Goal: Transaction & Acquisition: Purchase product/service

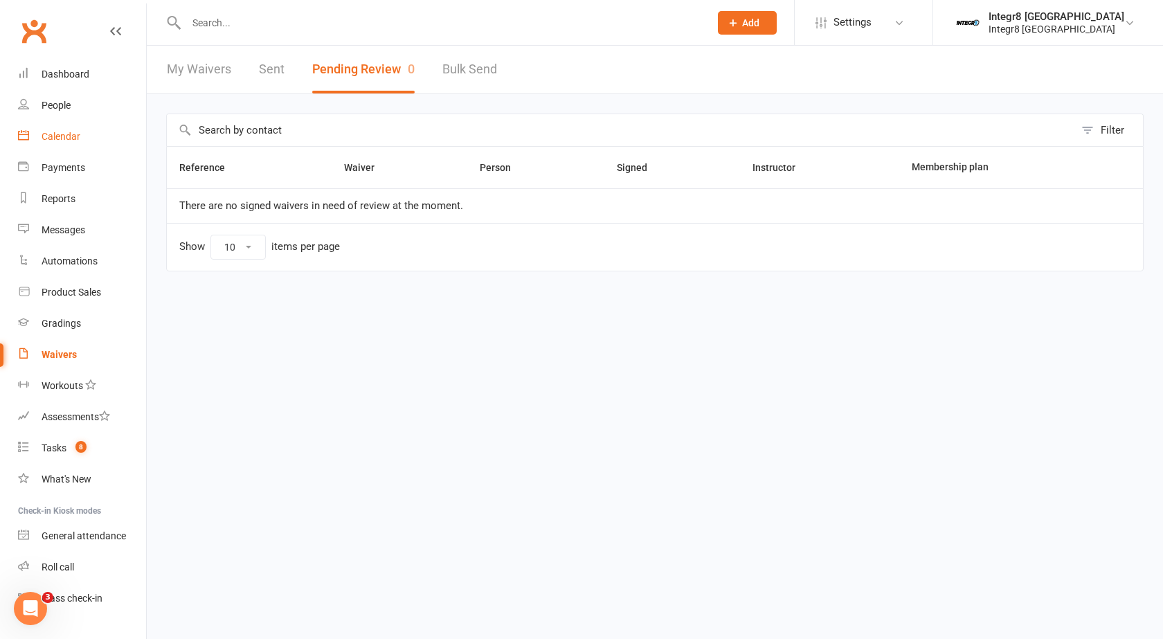
click at [56, 143] on link "Calendar" at bounding box center [82, 136] width 128 height 31
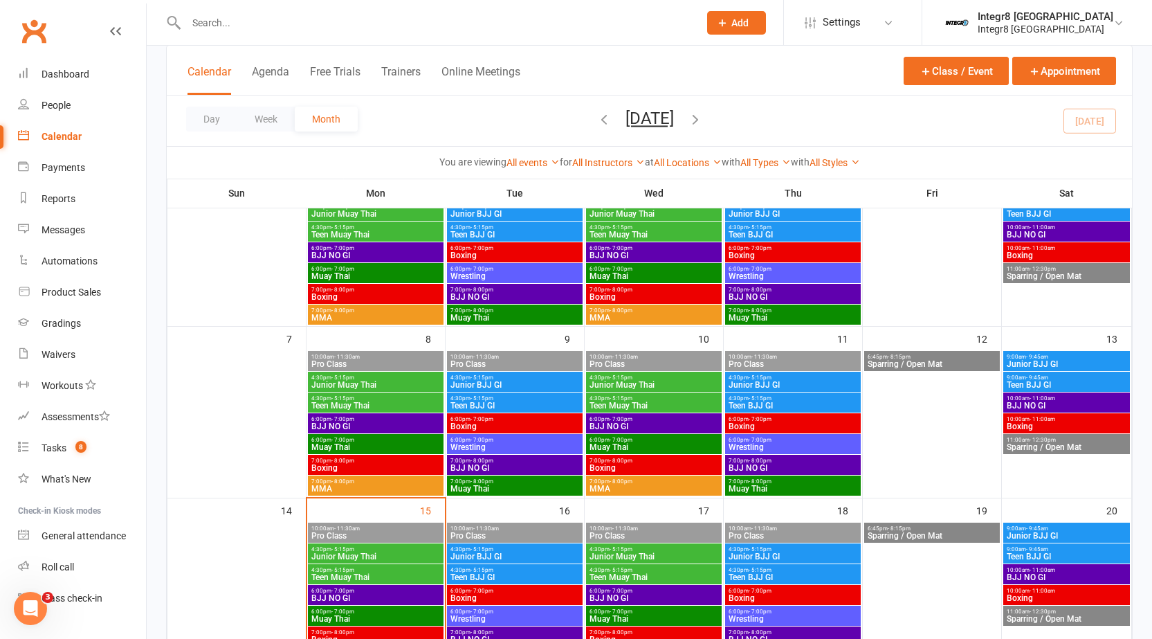
scroll to position [277, 0]
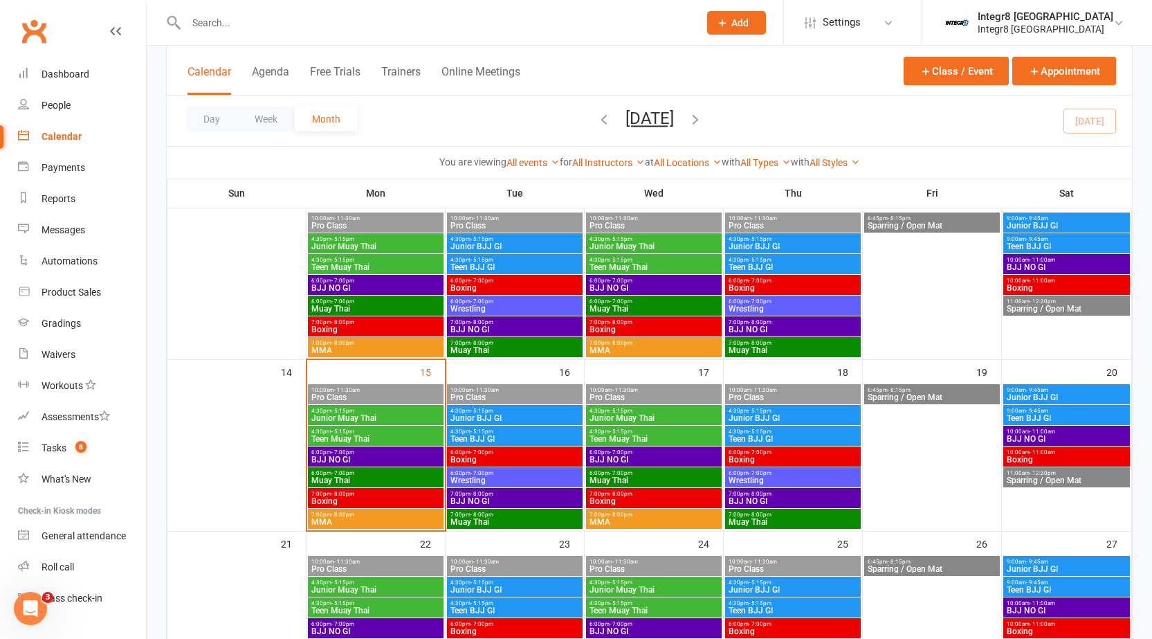
click at [373, 448] on div "6:00pm - 7:00pm BJJ NO GI" at bounding box center [376, 456] width 136 height 20
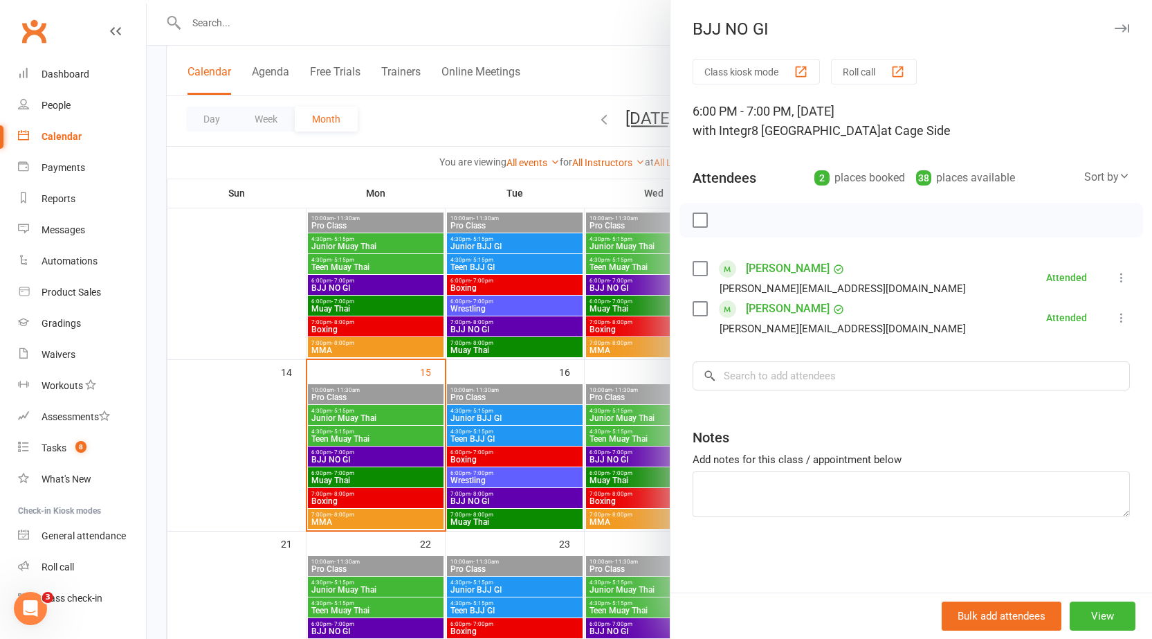
click at [428, 341] on div at bounding box center [650, 319] width 1006 height 639
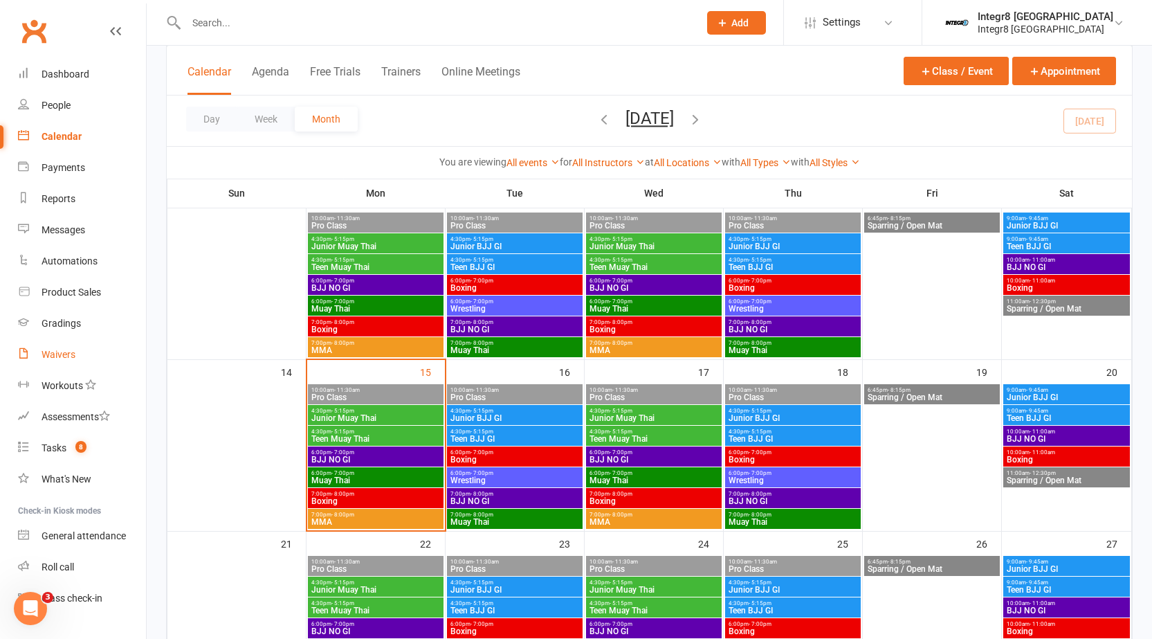
click at [76, 347] on link "Waivers" at bounding box center [82, 354] width 128 height 31
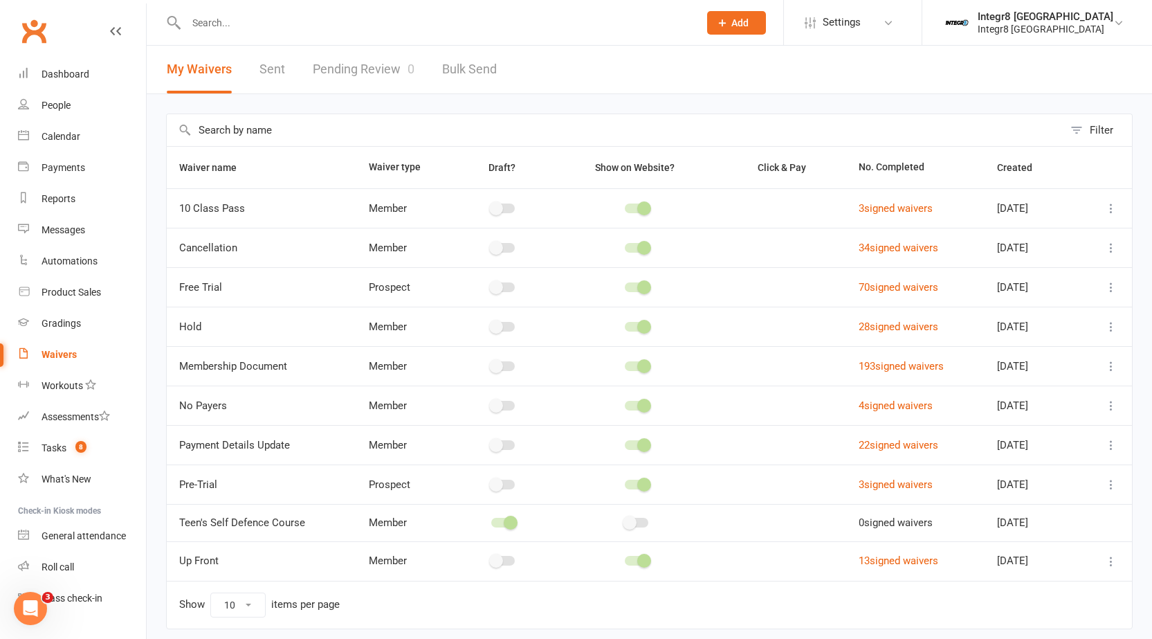
click at [370, 62] on link "Pending Review 0" at bounding box center [364, 70] width 102 height 48
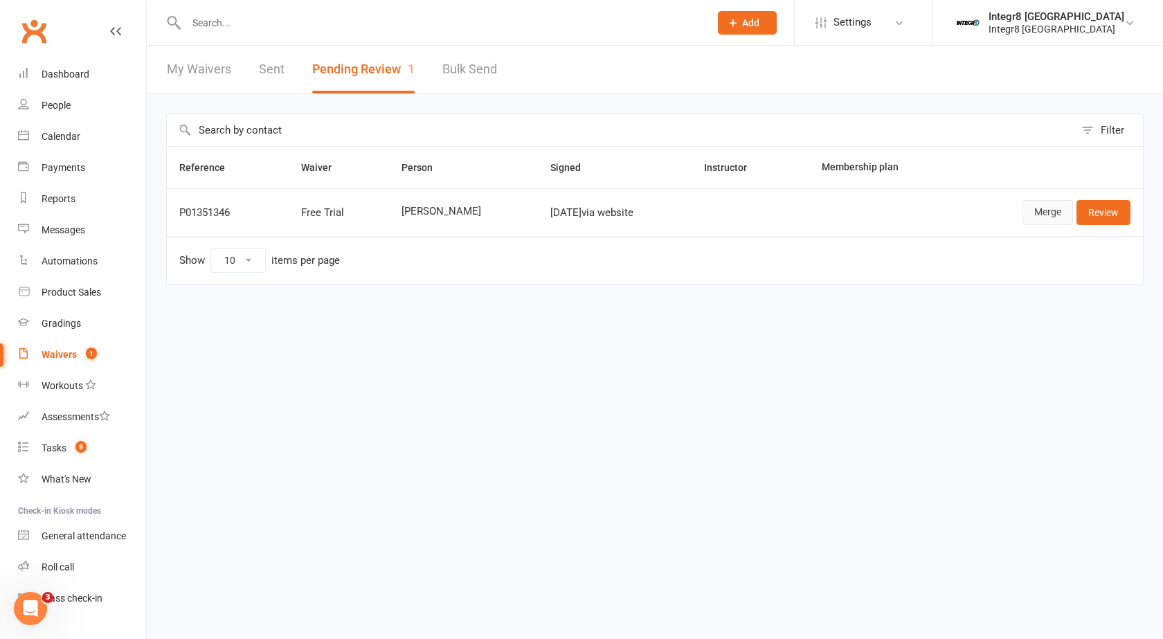
click at [1051, 213] on link "Merge" at bounding box center [1047, 212] width 51 height 25
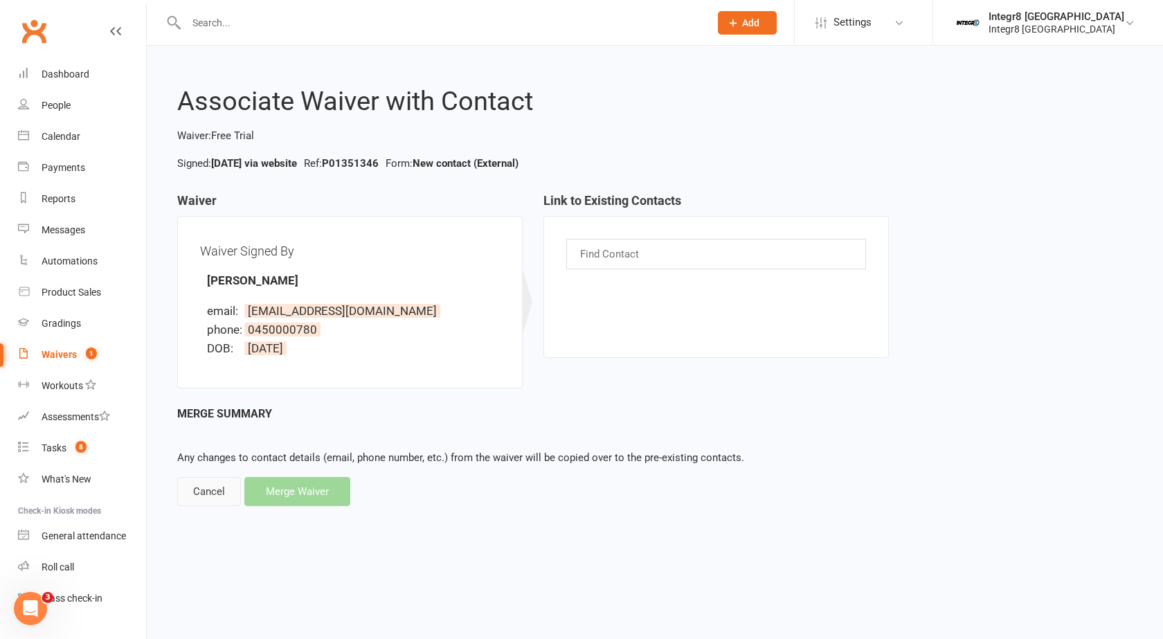
click at [211, 490] on div "Cancel" at bounding box center [209, 491] width 64 height 29
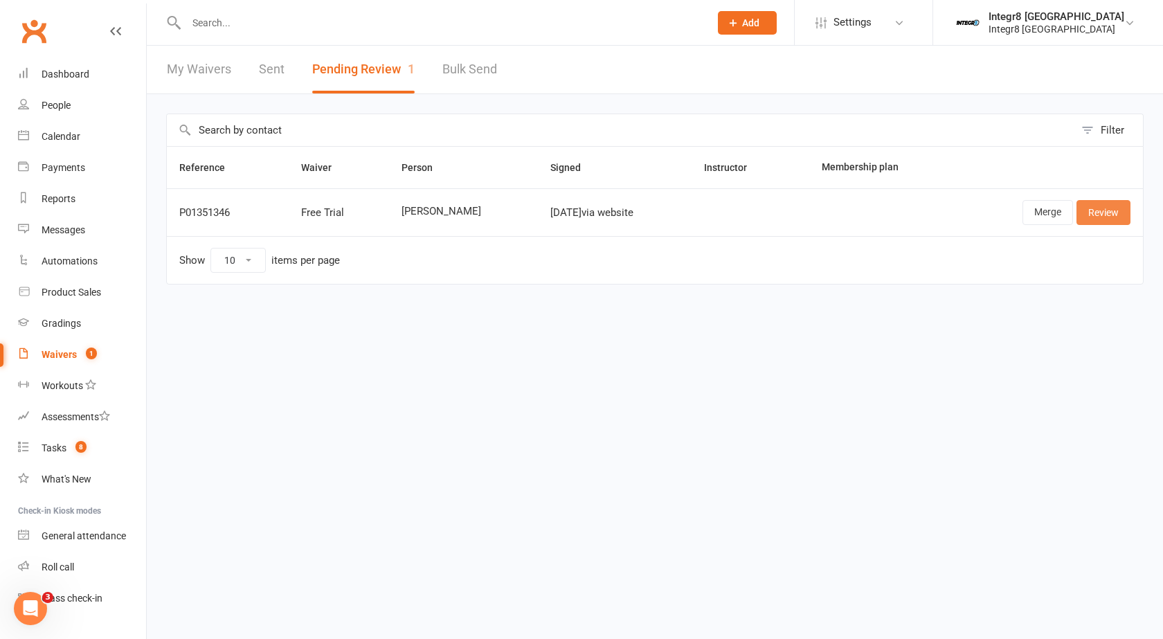
click at [1103, 209] on link "Review" at bounding box center [1103, 212] width 54 height 25
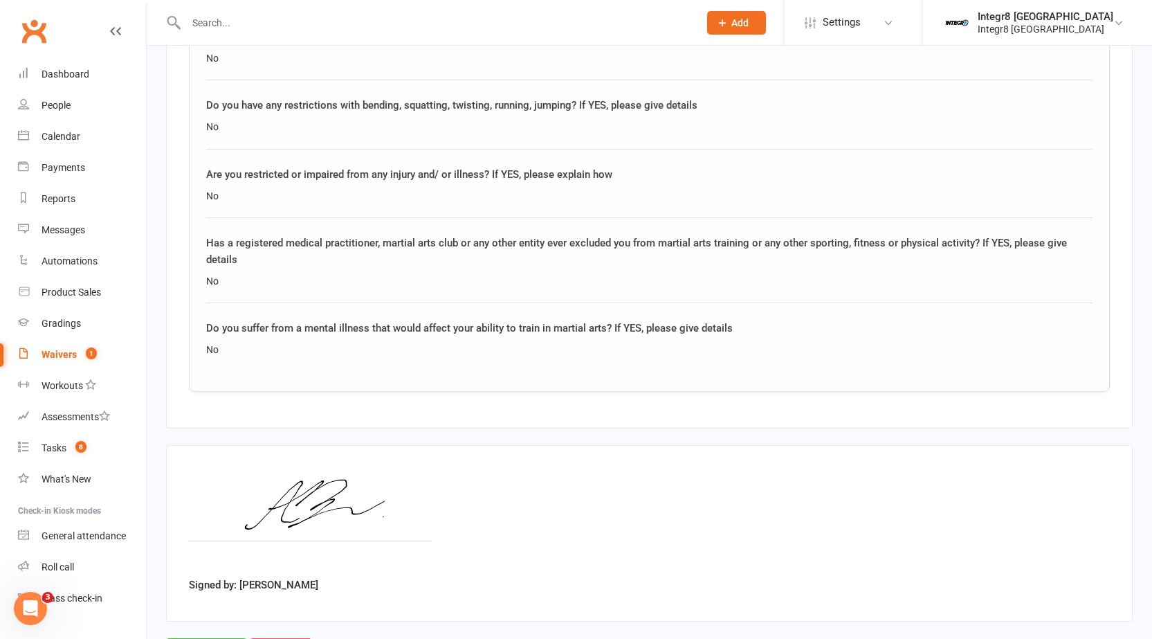
scroll to position [1177, 0]
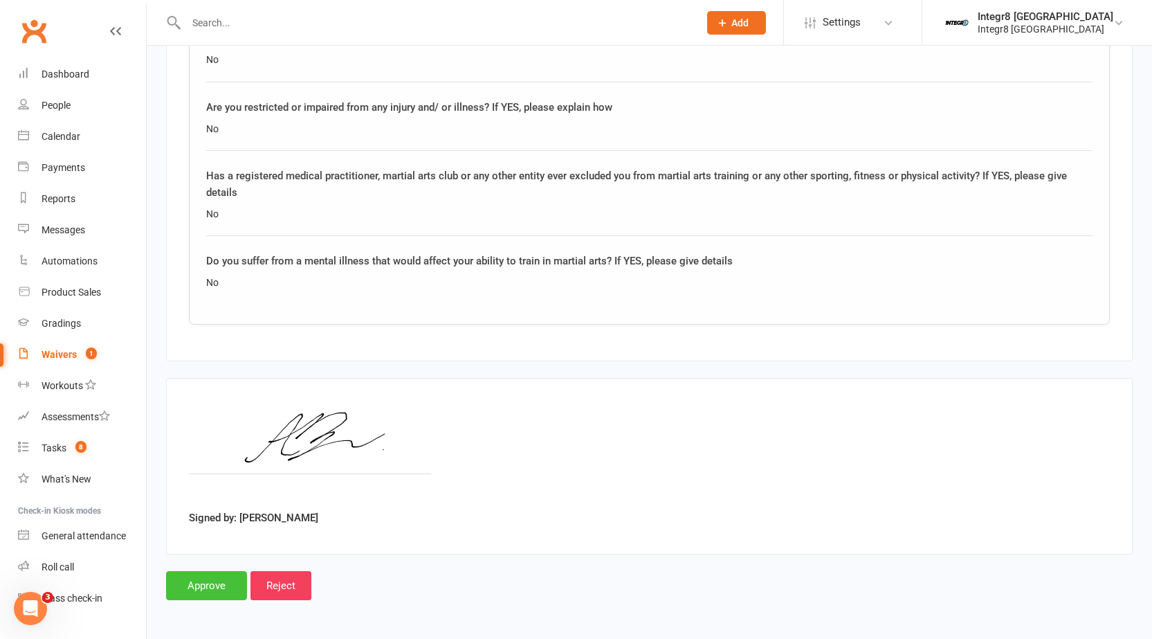
click at [218, 578] on input "Approve" at bounding box center [206, 585] width 81 height 29
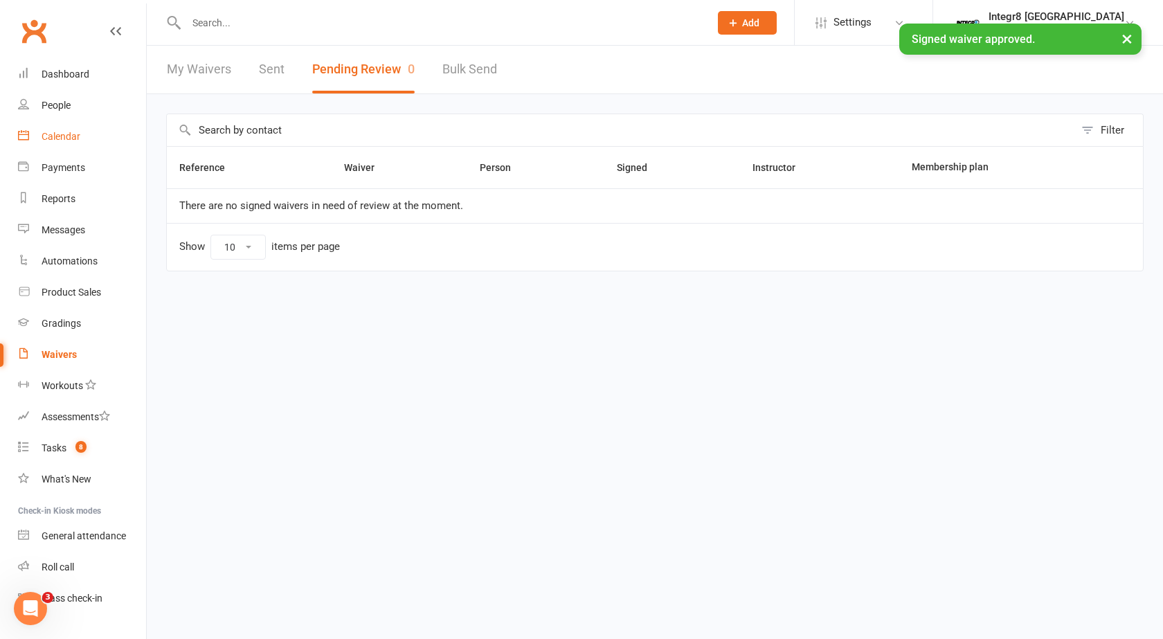
click at [73, 129] on link "Calendar" at bounding box center [82, 136] width 128 height 31
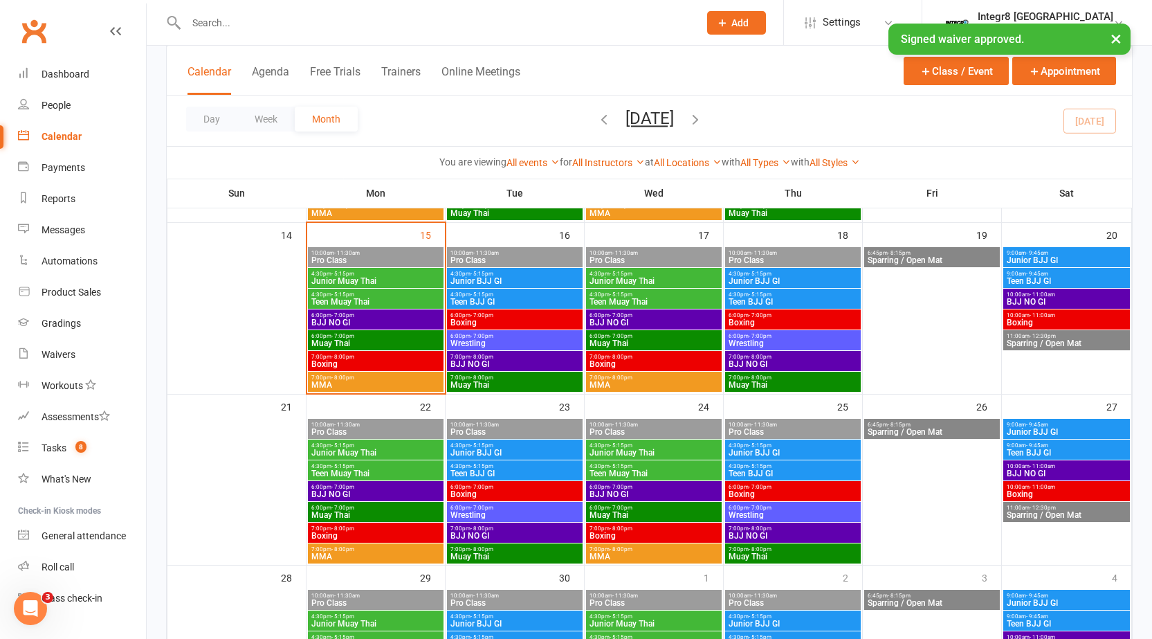
scroll to position [415, 0]
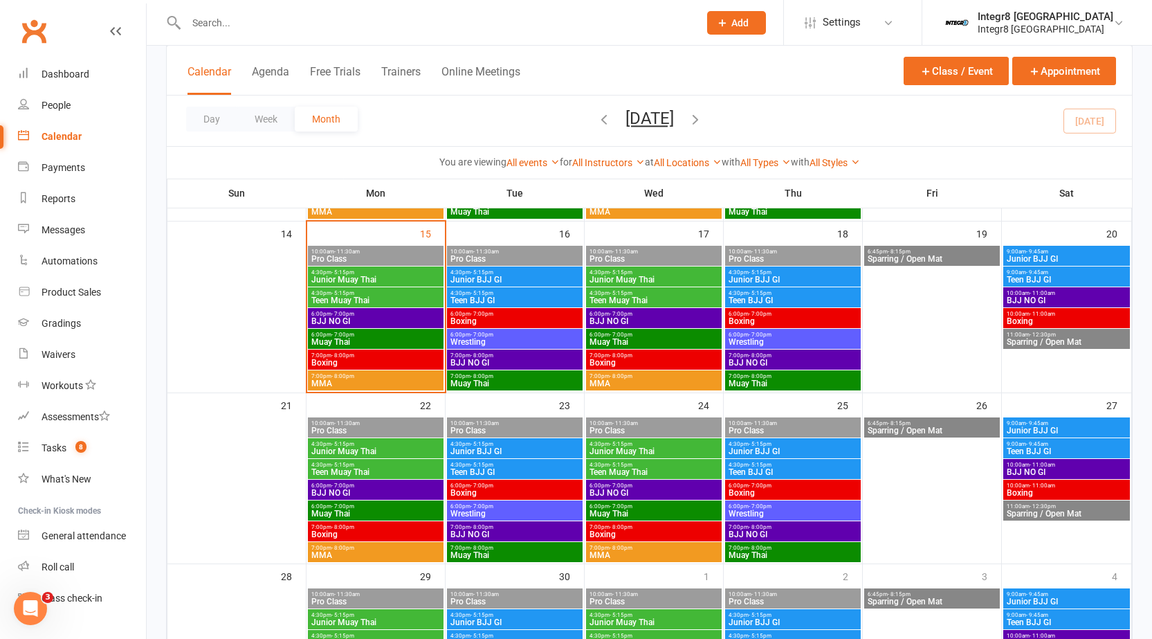
click at [352, 318] on span "BJJ NO GI" at bounding box center [376, 321] width 130 height 8
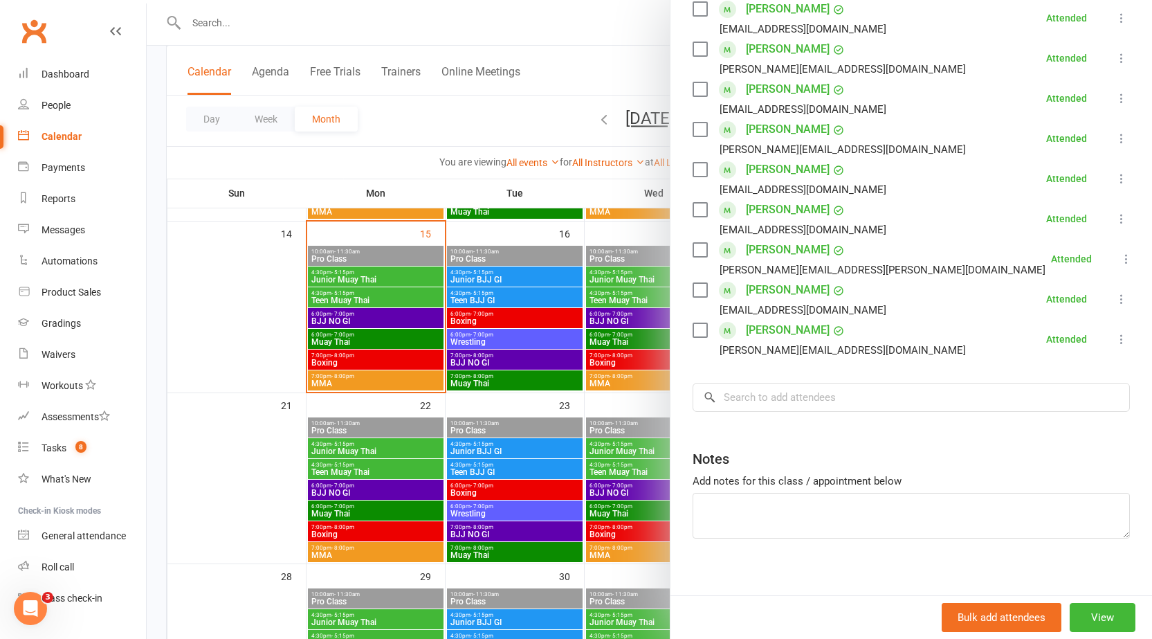
scroll to position [312, 0]
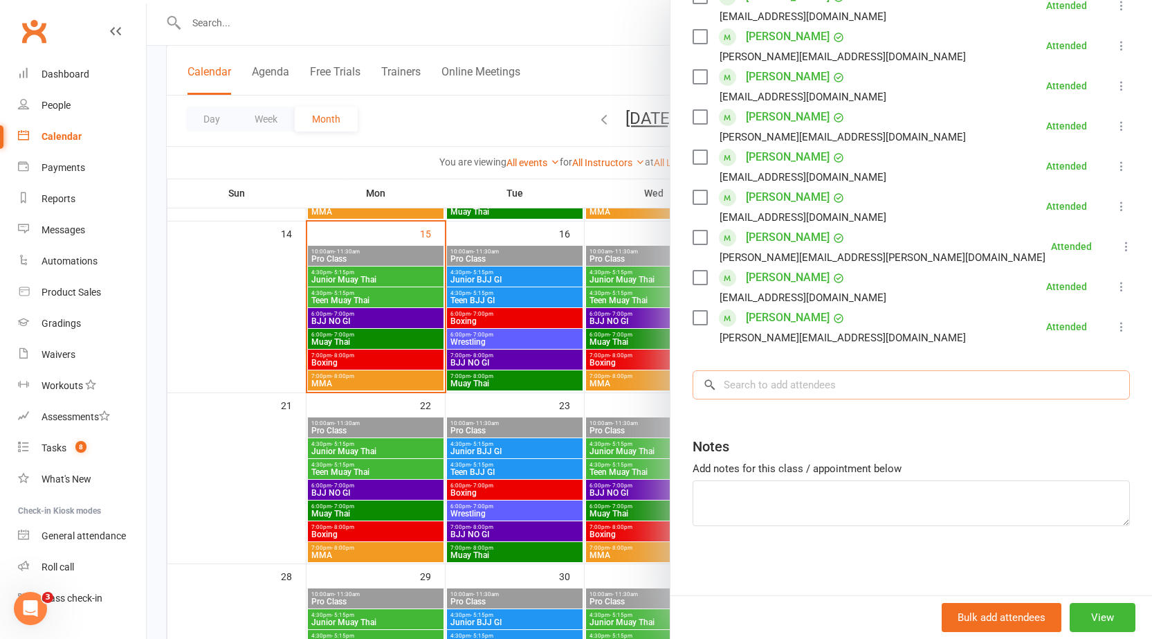
click at [834, 386] on input "search" at bounding box center [911, 384] width 437 height 29
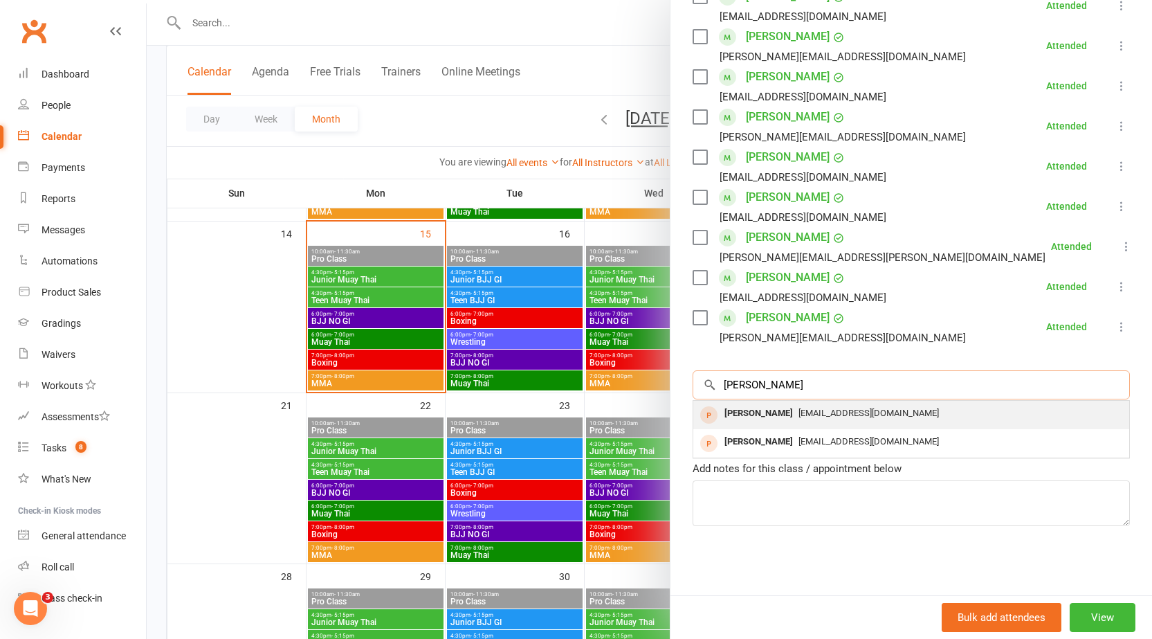
type input "[PERSON_NAME]"
click at [820, 414] on span "[EMAIL_ADDRESS][DOMAIN_NAME]" at bounding box center [869, 413] width 141 height 10
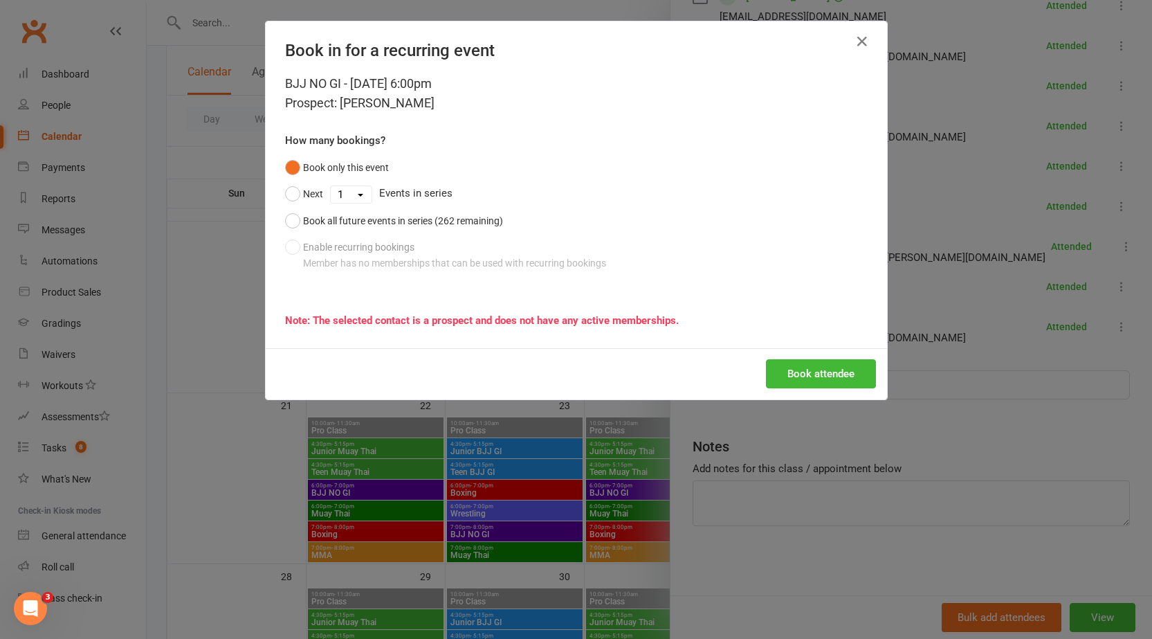
click at [826, 352] on div "Book attendee" at bounding box center [577, 373] width 622 height 51
click at [818, 375] on button "Book attendee" at bounding box center [821, 373] width 110 height 29
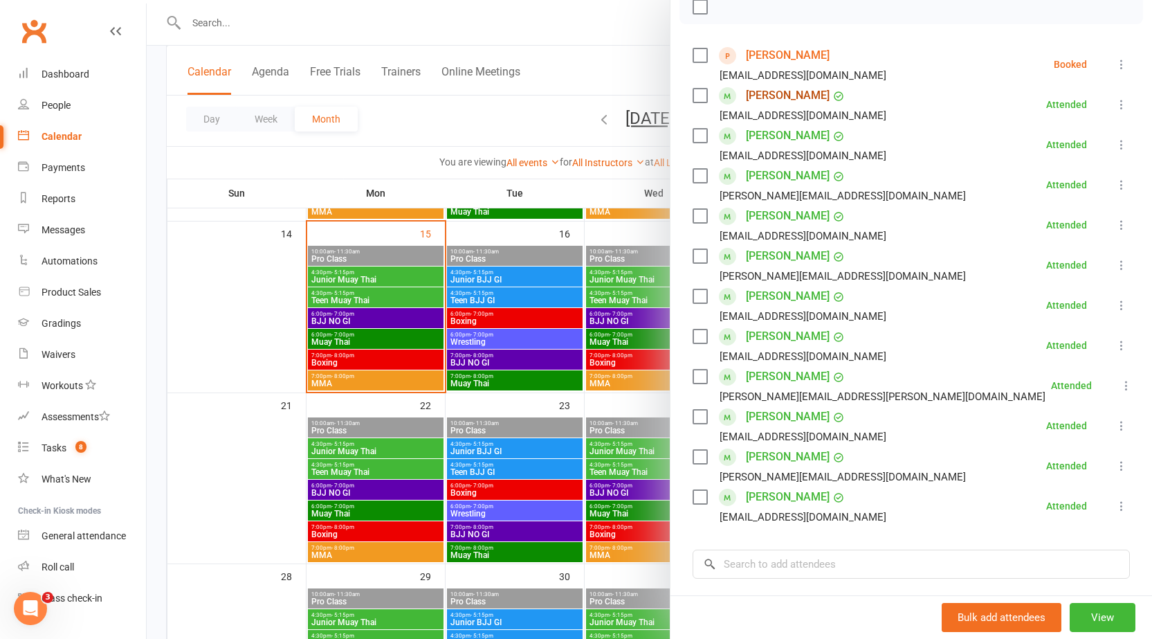
scroll to position [214, 0]
click at [343, 377] on div at bounding box center [650, 319] width 1006 height 639
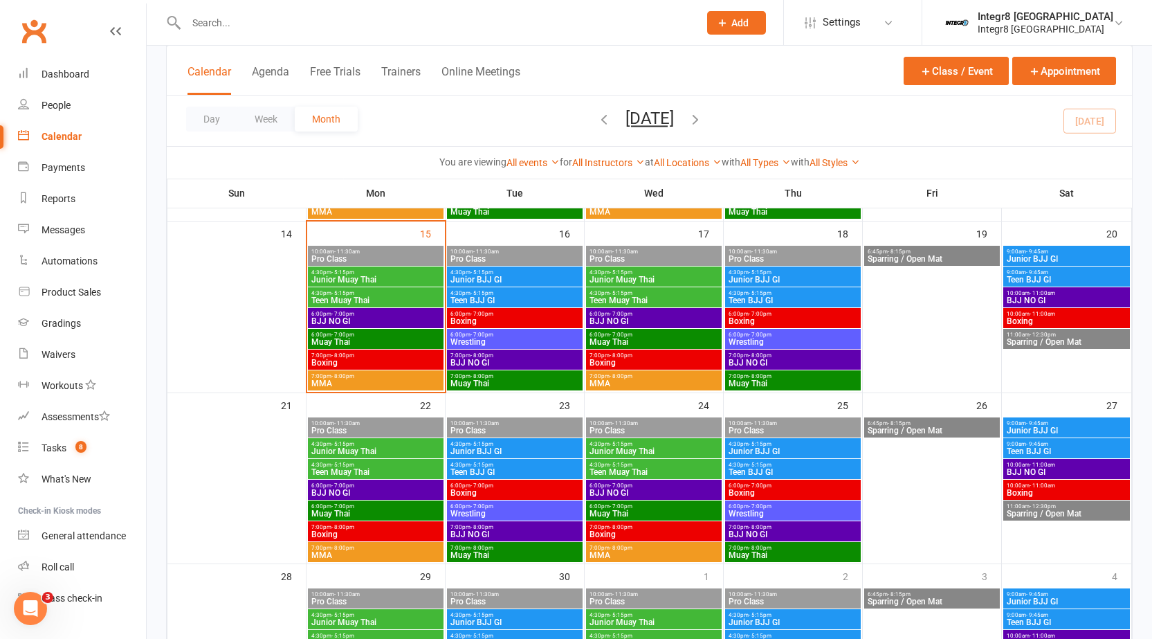
click at [347, 345] on span "Muay Thai" at bounding box center [376, 342] width 130 height 8
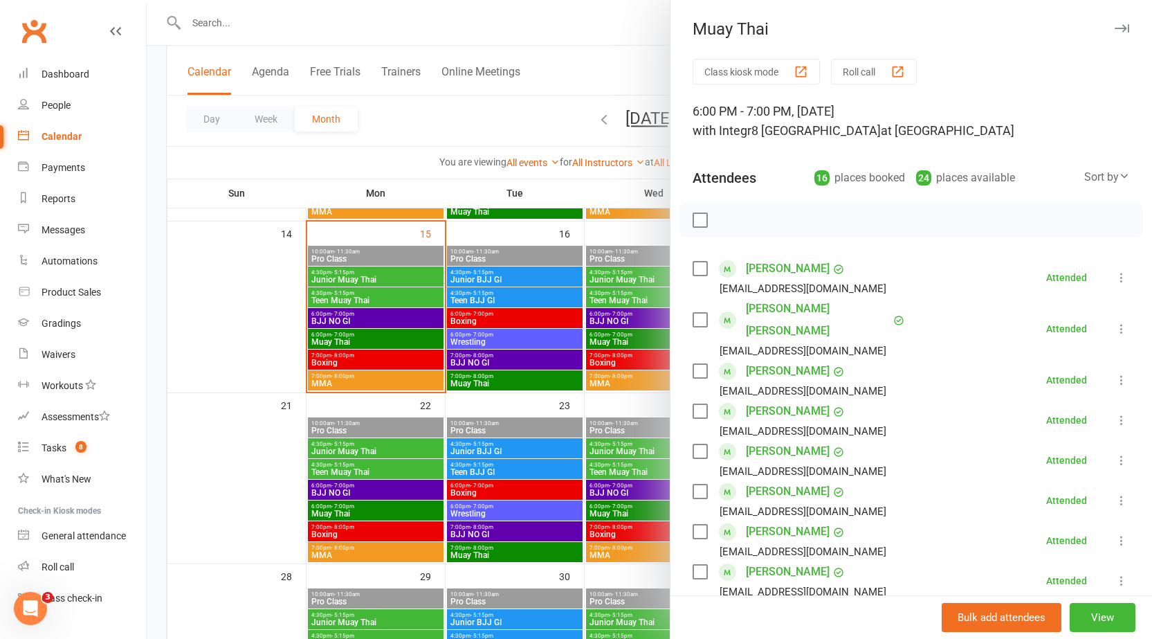
click at [356, 368] on div at bounding box center [650, 319] width 1006 height 639
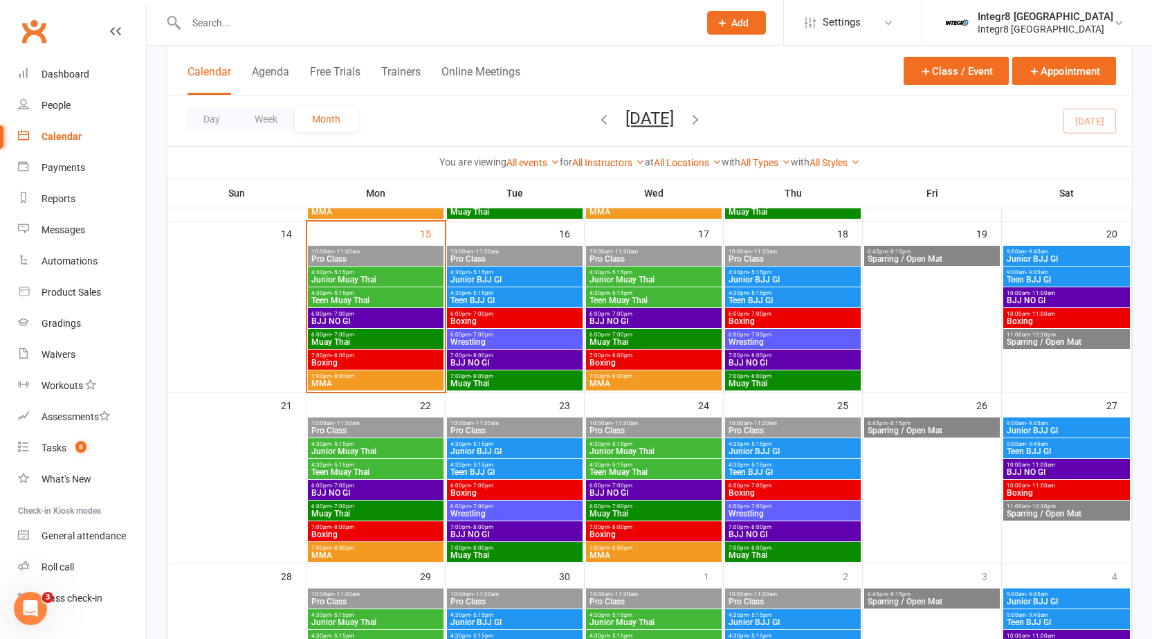
click at [347, 352] on span "- 8:00pm" at bounding box center [343, 355] width 23 height 6
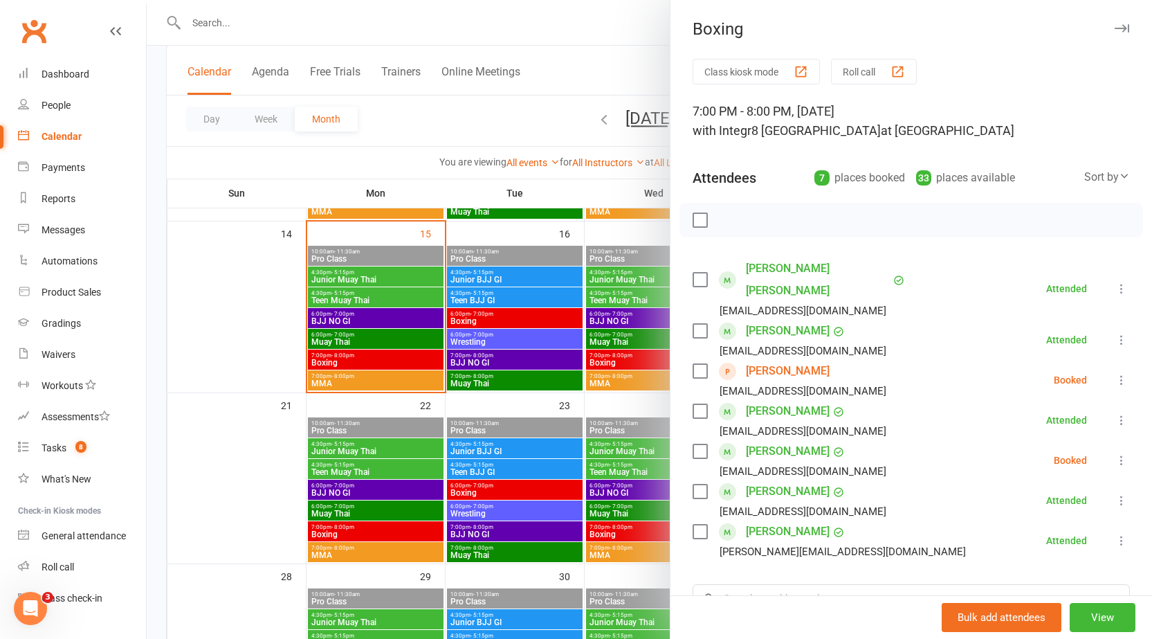
click at [792, 360] on link "Nick Brownlee" at bounding box center [788, 371] width 84 height 22
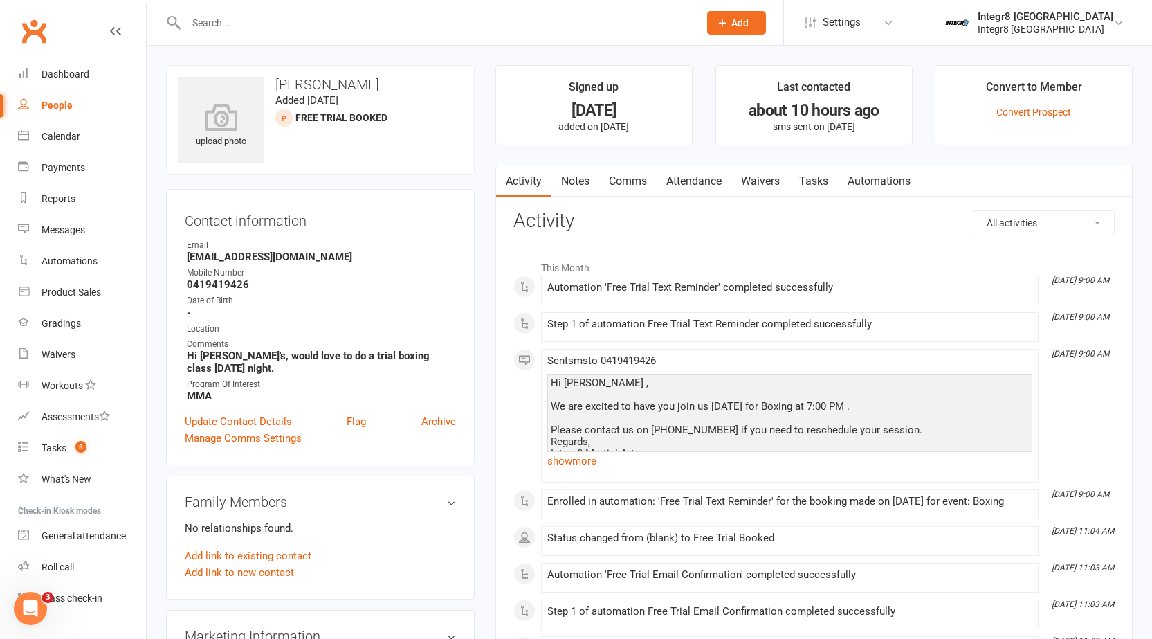
click at [770, 178] on link "Waivers" at bounding box center [761, 181] width 58 height 32
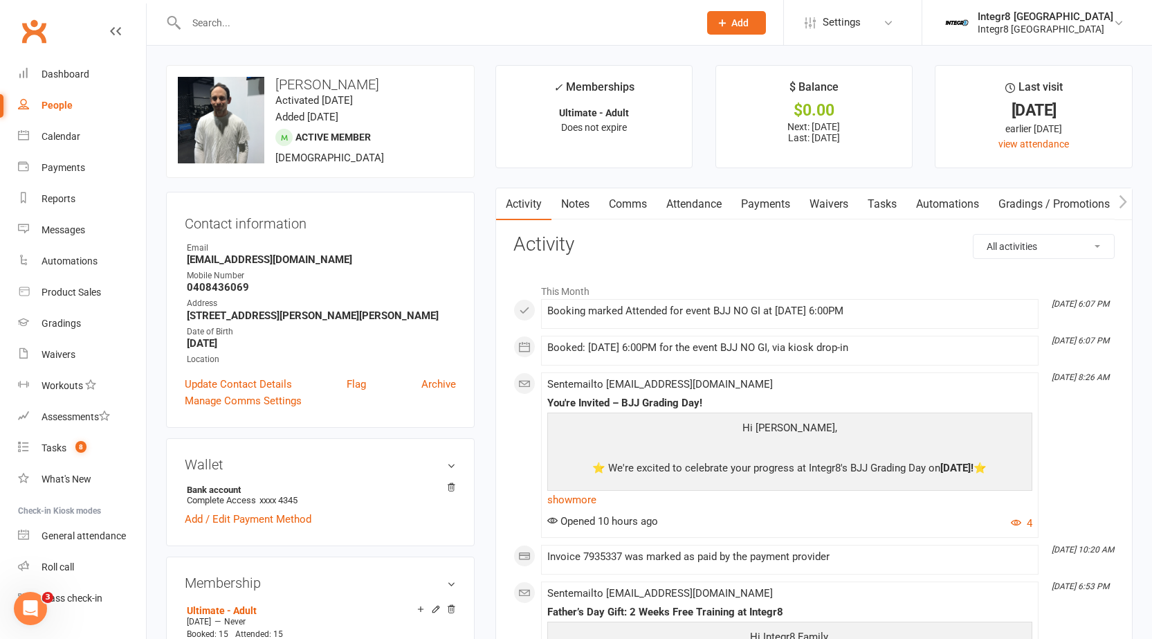
click at [580, 208] on link "Notes" at bounding box center [576, 204] width 48 height 32
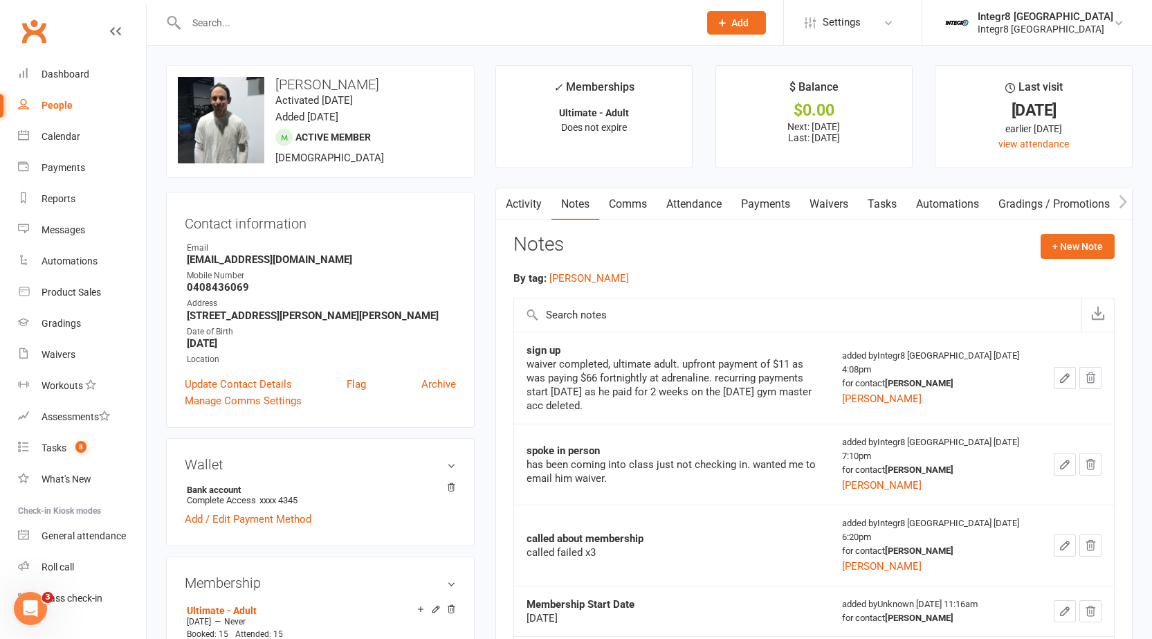
click at [775, 204] on link "Payments" at bounding box center [766, 204] width 69 height 32
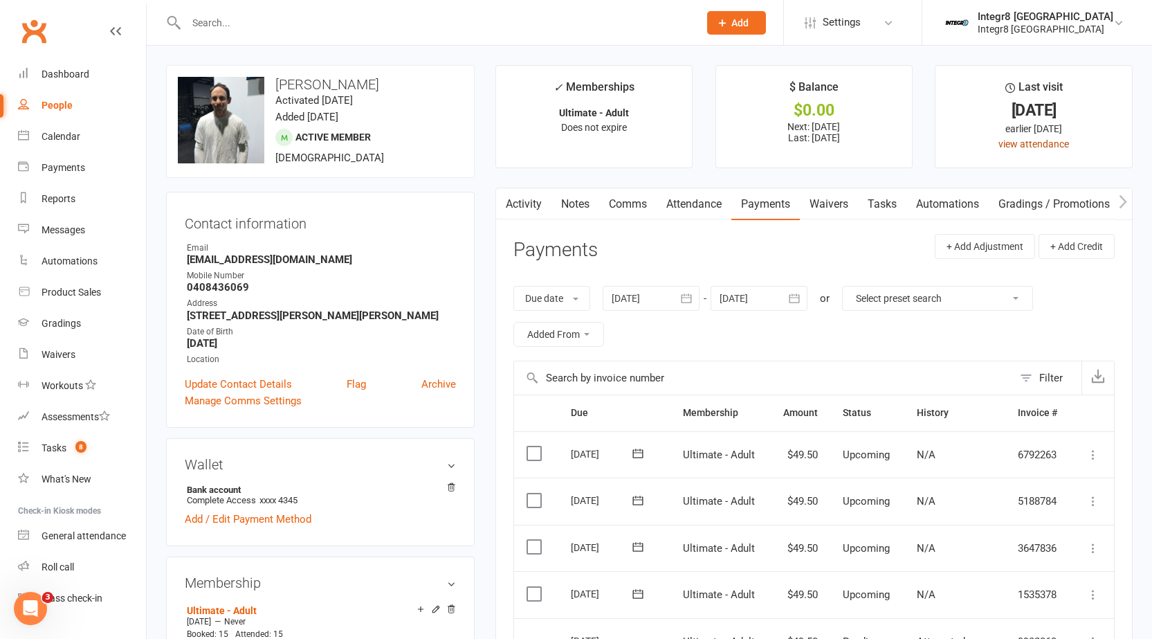
click at [1038, 142] on link "view attendance" at bounding box center [1034, 143] width 71 height 11
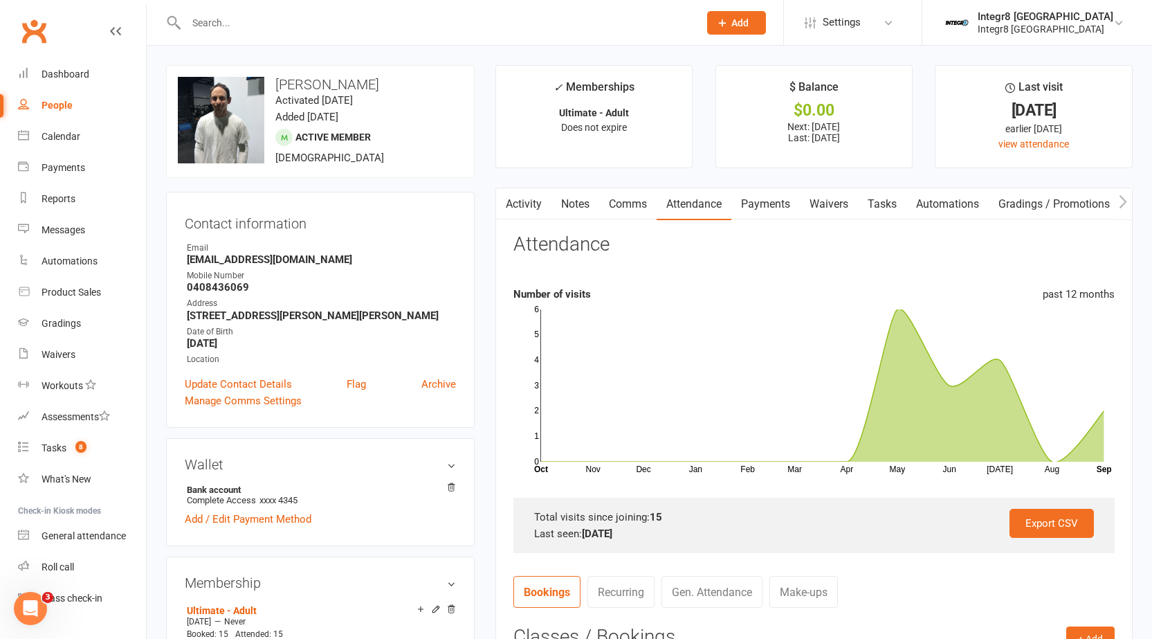
click at [233, 25] on input "text" at bounding box center [435, 22] width 507 height 19
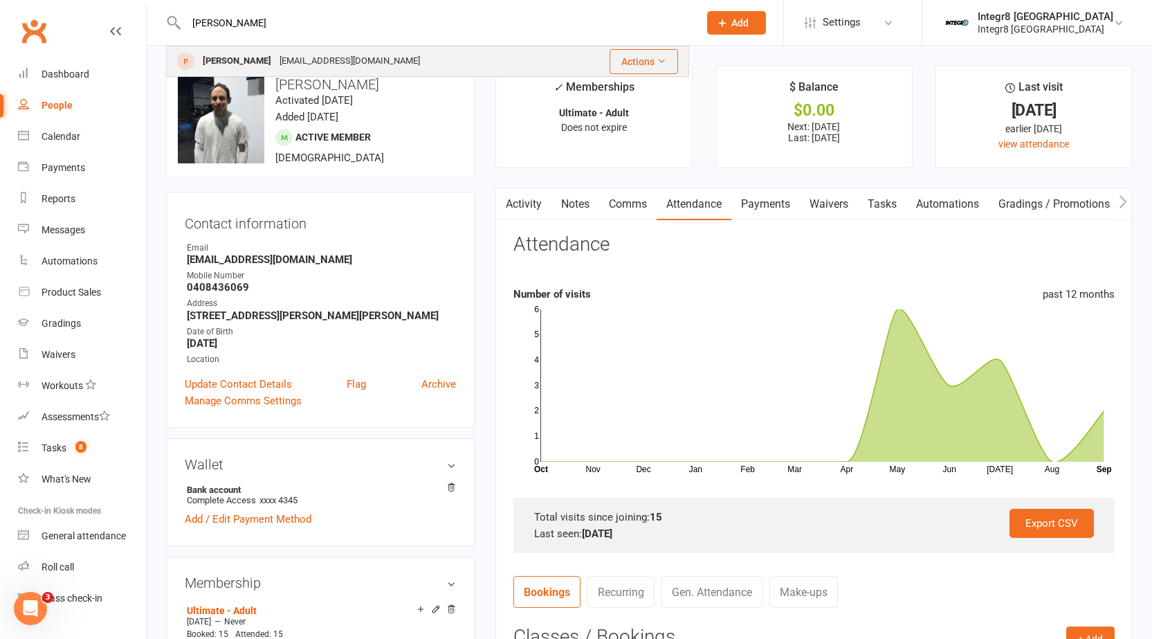
type input "aron"
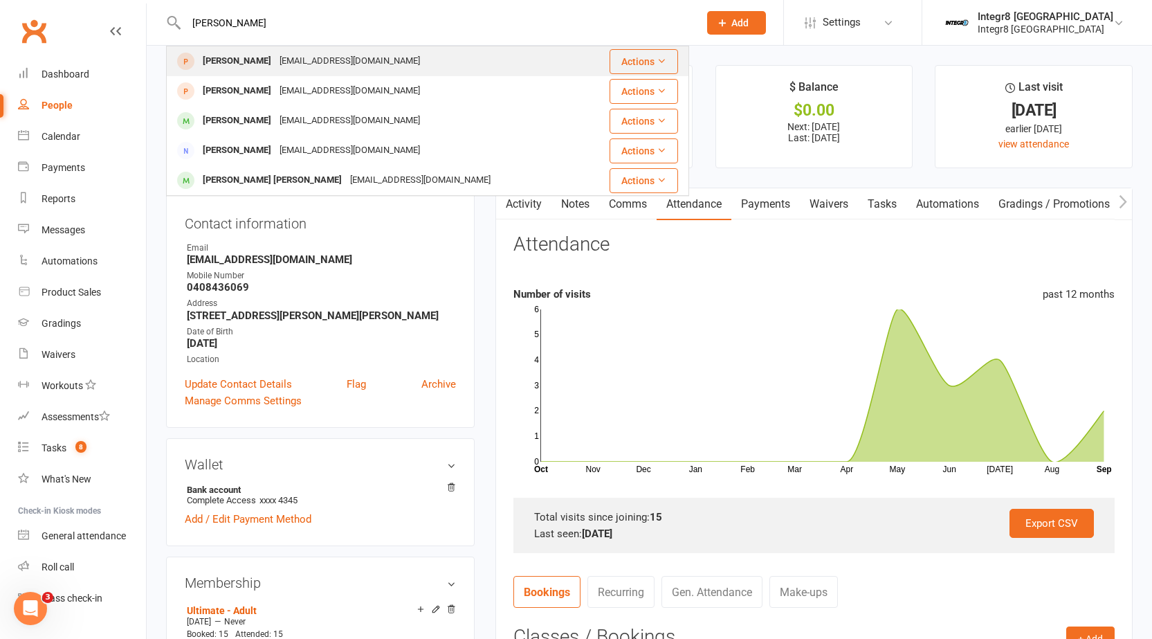
click at [237, 51] on div "Aron Babaev" at bounding box center [237, 61] width 77 height 20
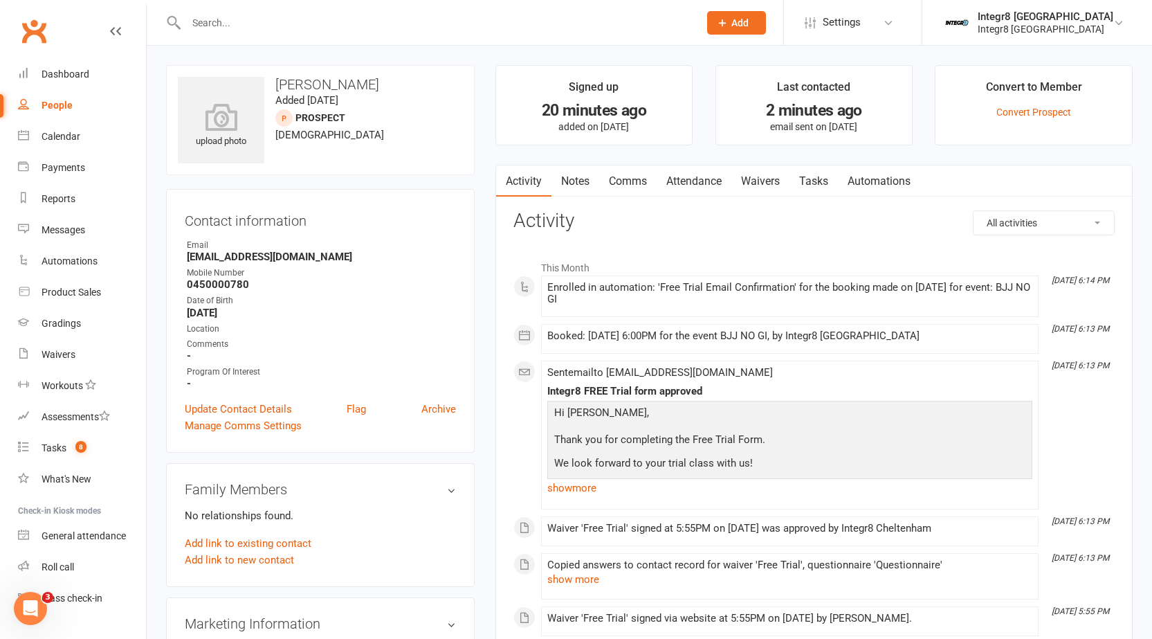
click at [559, 189] on link "Notes" at bounding box center [576, 181] width 48 height 32
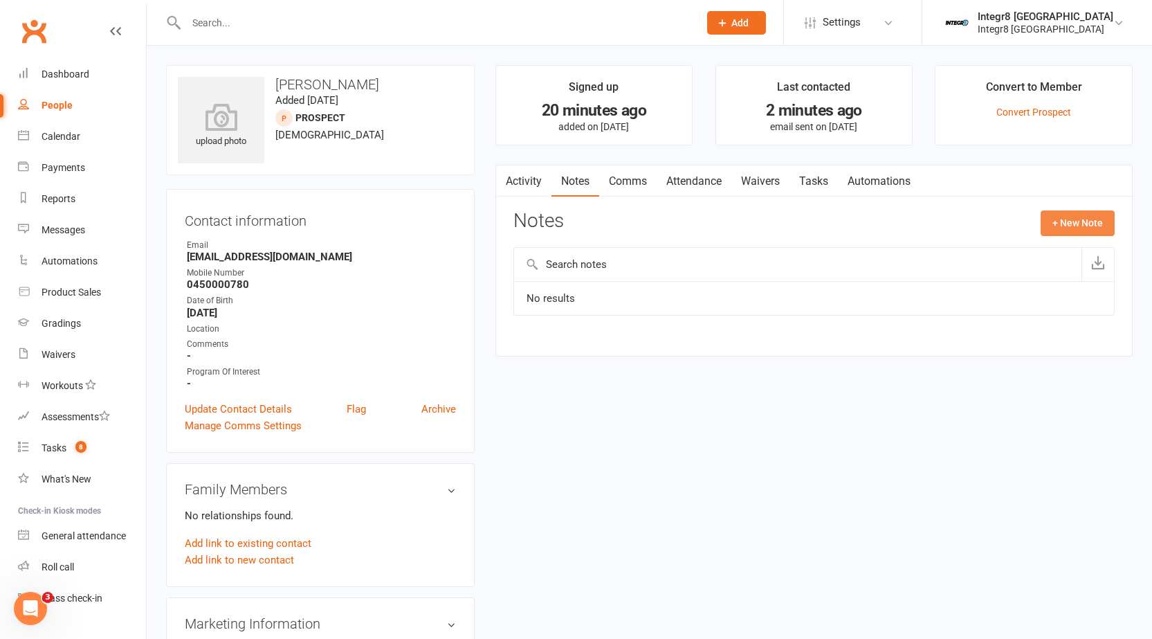
click at [1079, 219] on button "+ New Note" at bounding box center [1078, 222] width 74 height 25
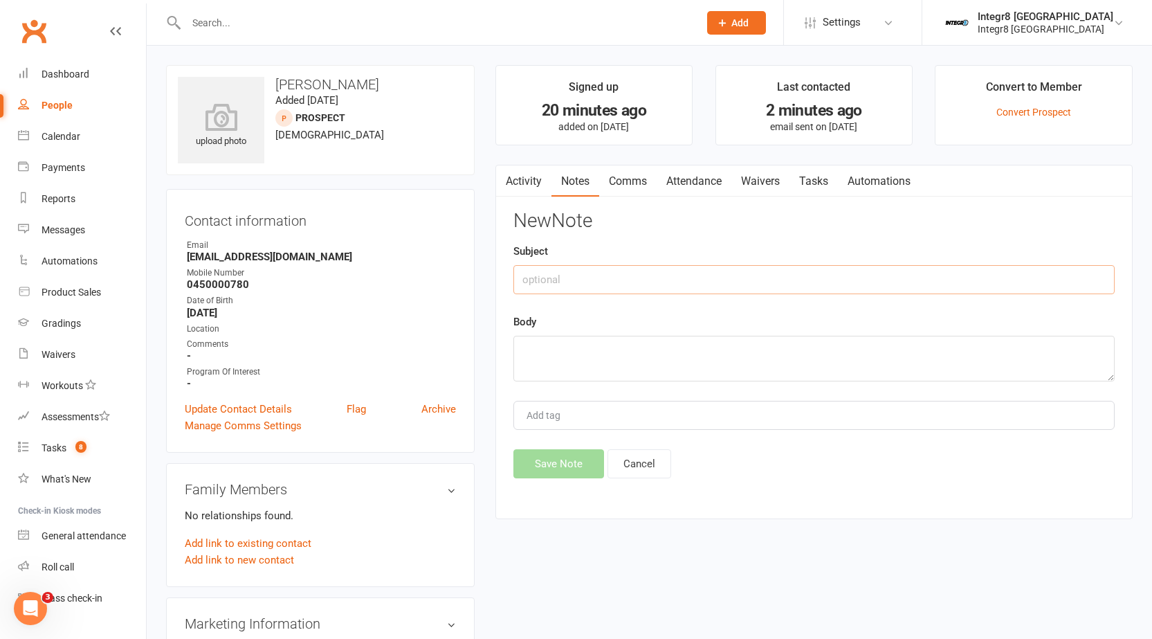
click at [885, 276] on input "text" at bounding box center [814, 279] width 601 height 29
type input "walk in"
click at [638, 353] on textarea at bounding box center [814, 359] width 601 height 46
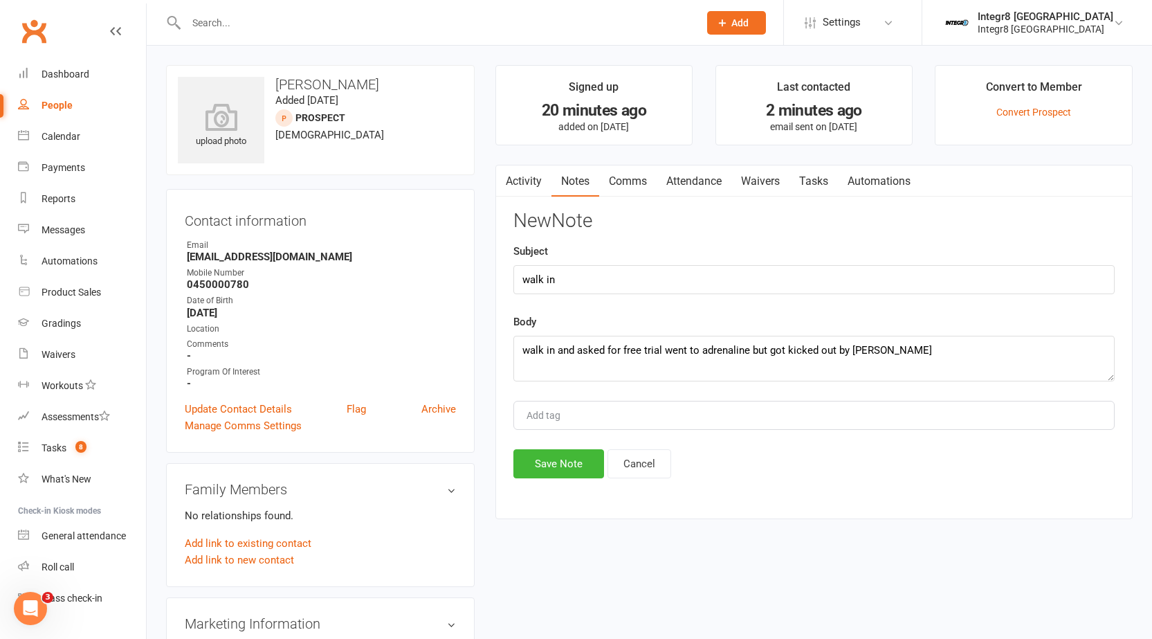
click at [671, 415] on div "Add tag" at bounding box center [814, 415] width 601 height 29
click at [657, 351] on textarea "walk in and asked for free trial went to adrenaline but got kicked out by Cris" at bounding box center [814, 359] width 601 height 46
click at [663, 351] on textarea "walk in and asked for free trial went to adrenaline but got kicked out by Cris" at bounding box center [814, 359] width 601 height 46
drag, startPoint x: 863, startPoint y: 350, endPoint x: 840, endPoint y: 350, distance: 22.8
click at [840, 350] on textarea "walk in and asked for free trial in BJJ signed free trial waiver used towent to…" at bounding box center [814, 359] width 601 height 46
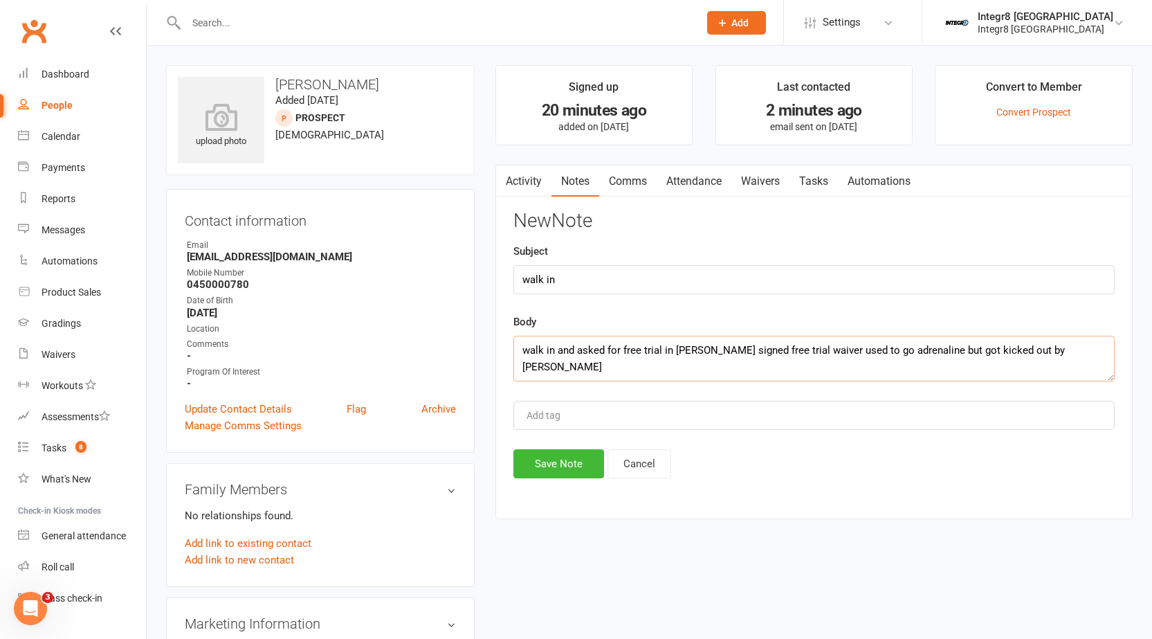
click at [1022, 346] on textarea "walk in and asked for free trial in BJJ signed free trial waiver used to go adr…" at bounding box center [814, 359] width 601 height 46
type textarea "walk in and asked for free trial in BJJ signed free trial waiver used to go adr…"
click at [947, 414] on div "Add tag" at bounding box center [814, 415] width 601 height 29
type input "Luke"
click at [902, 444] on li "Luke" at bounding box center [814, 441] width 599 height 21
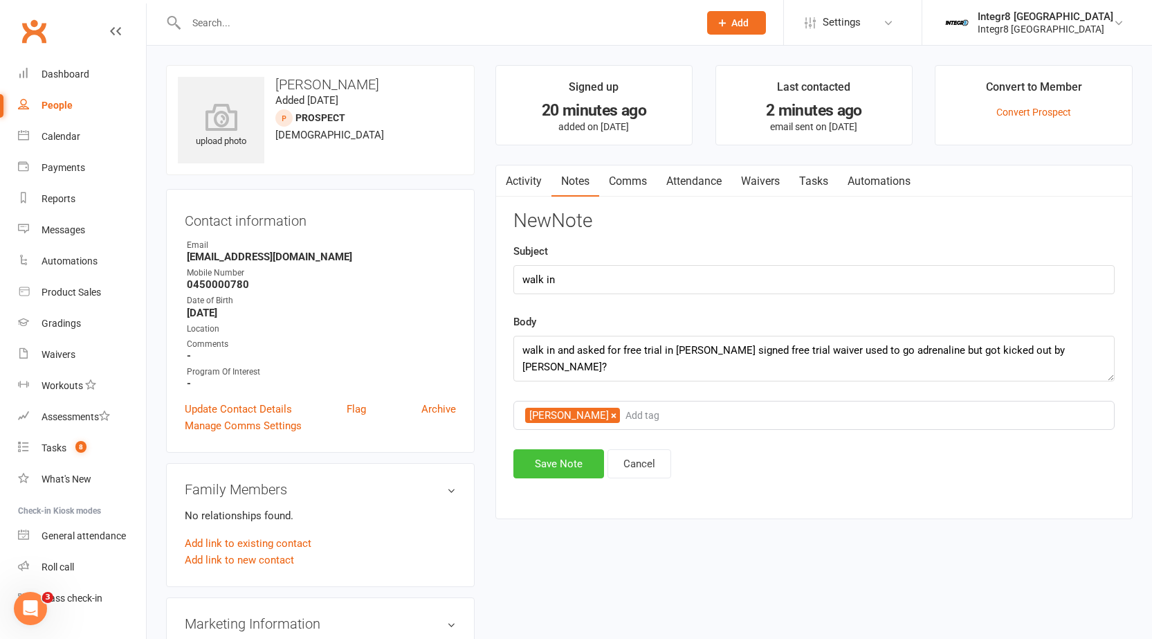
click at [557, 471] on button "Save Note" at bounding box center [559, 463] width 91 height 29
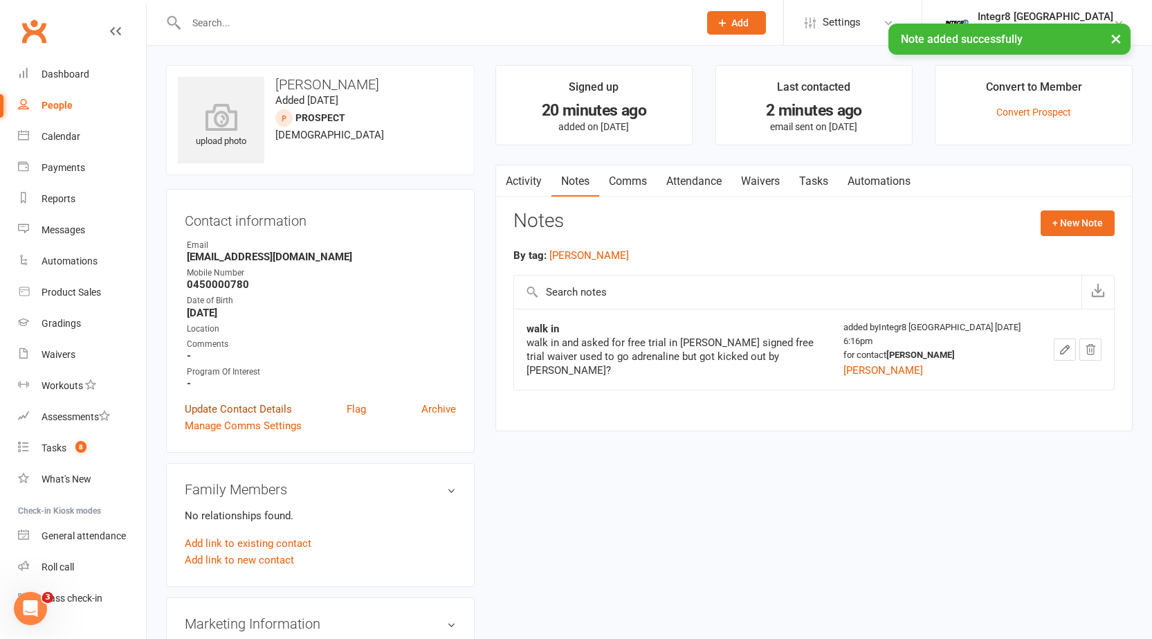
click at [246, 401] on link "Update Contact Details" at bounding box center [238, 409] width 107 height 17
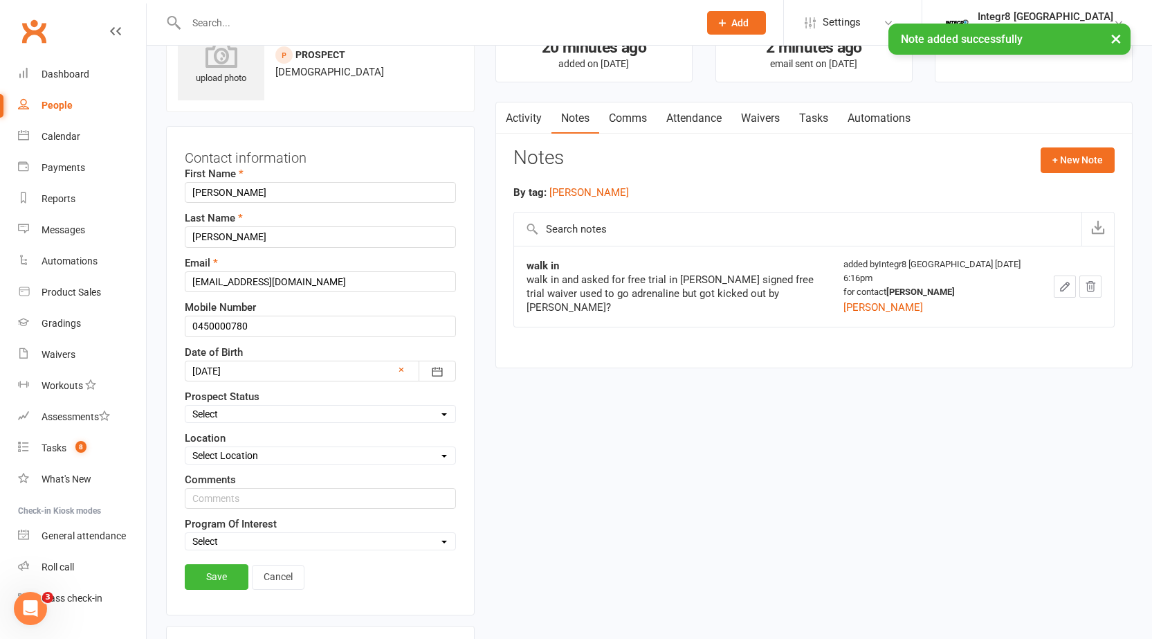
scroll to position [65, 0]
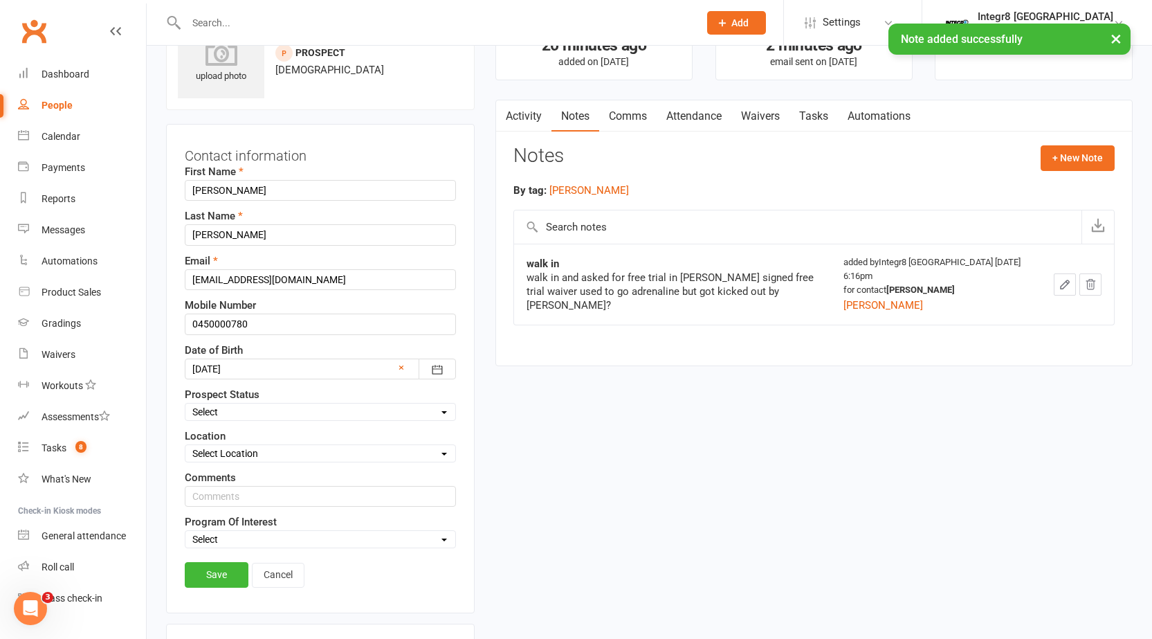
click at [218, 412] on select "Select Initial Contact Follow-up Free Trial Booked Awaiting Sign-Up Not Ready (…" at bounding box center [321, 411] width 270 height 15
select select "Free Trial Booked"
click at [186, 404] on select "Select Initial Contact Follow-up Free Trial Booked Awaiting Sign-Up Not Ready (…" at bounding box center [321, 411] width 270 height 15
click at [208, 577] on link "Save" at bounding box center [217, 574] width 64 height 25
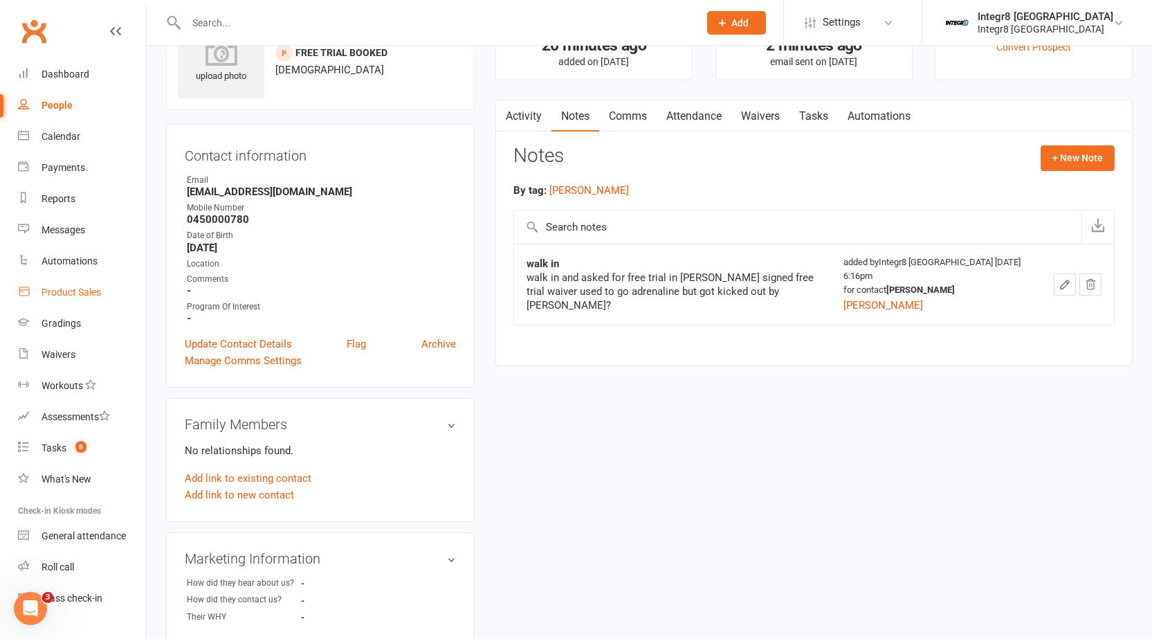
click at [105, 287] on link "Product Sales" at bounding box center [82, 292] width 128 height 31
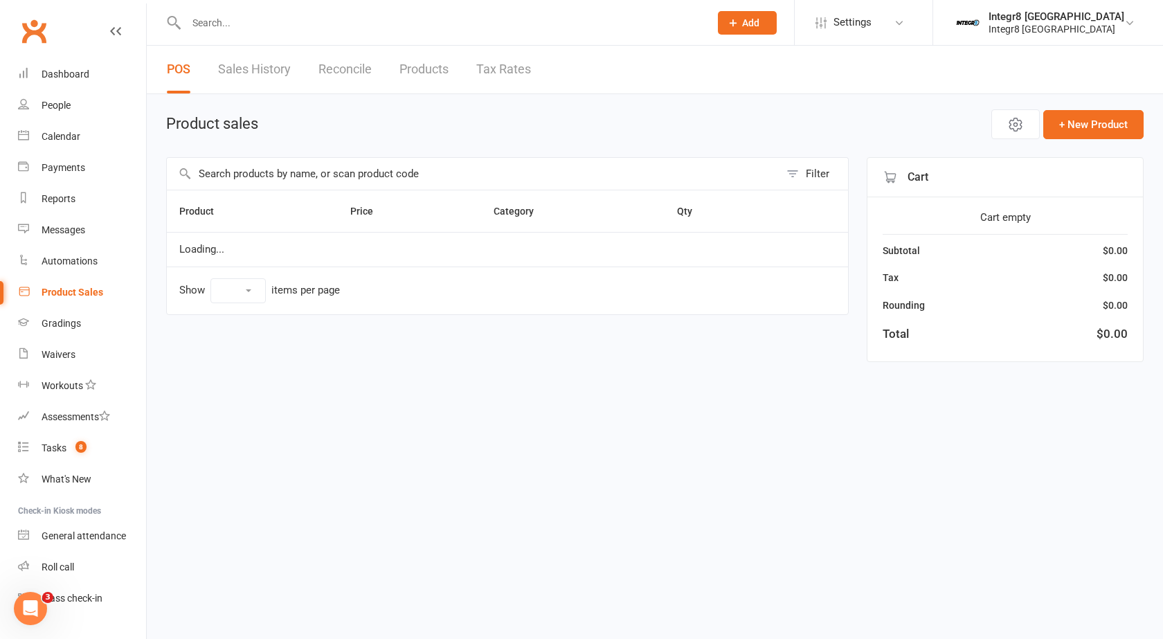
select select "100"
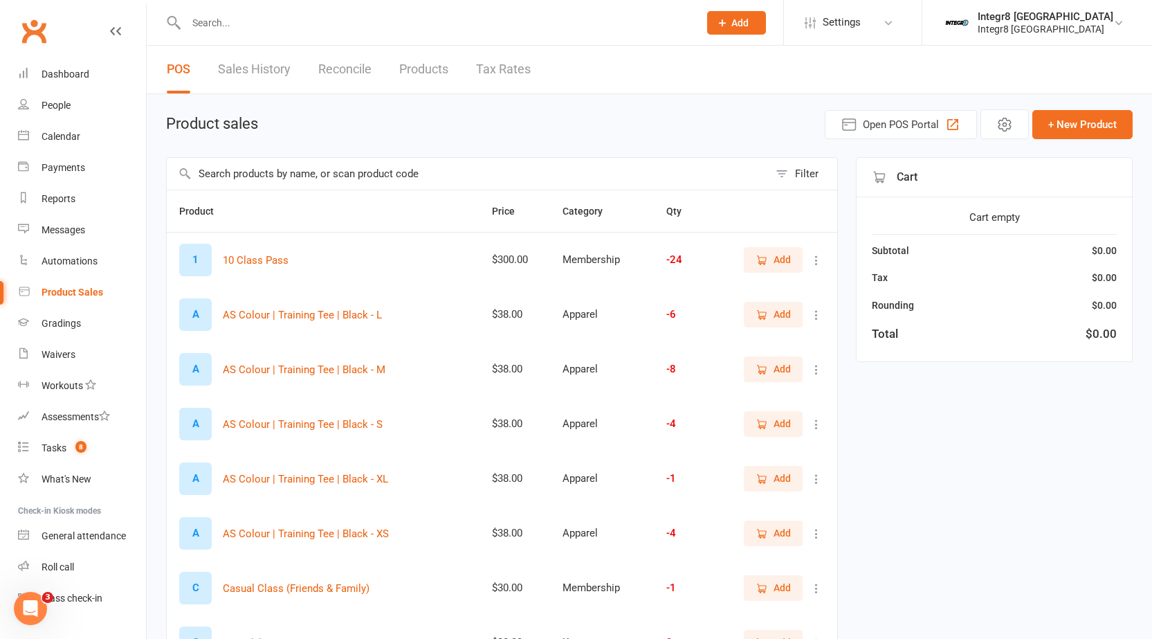
click at [287, 163] on input "text" at bounding box center [468, 174] width 602 height 32
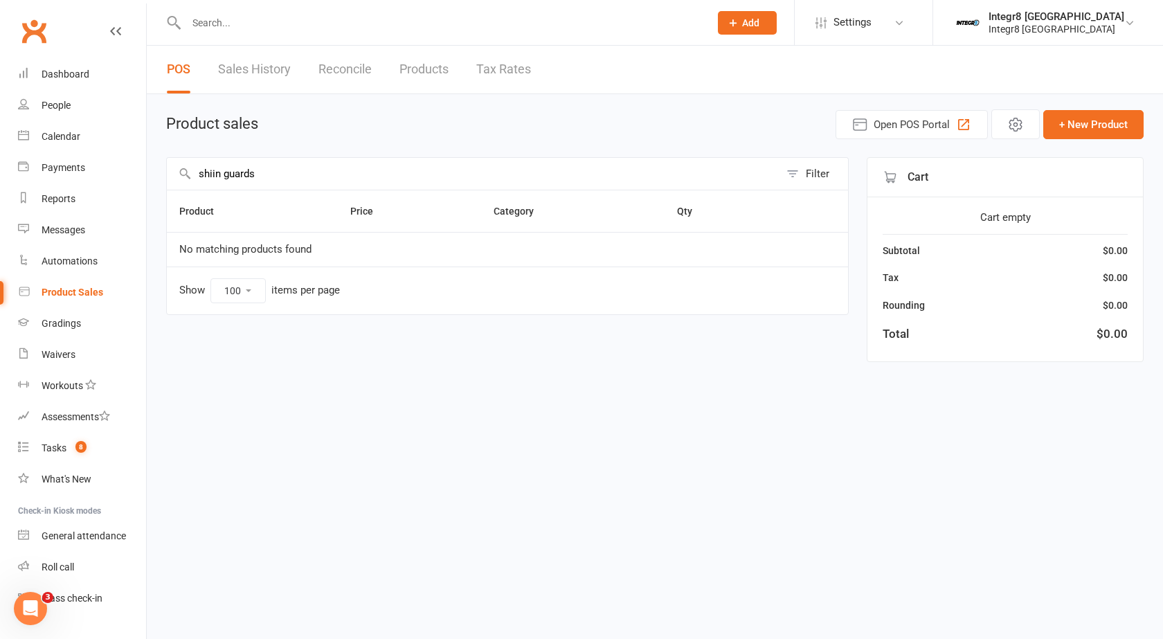
click at [213, 173] on input "shiin guards" at bounding box center [473, 174] width 613 height 32
click at [269, 170] on input "shin guards" at bounding box center [473, 174] width 613 height 32
drag, startPoint x: 253, startPoint y: 179, endPoint x: 216, endPoint y: 175, distance: 37.6
click at [216, 175] on input "shin guards" at bounding box center [473, 174] width 613 height 32
type input "s"
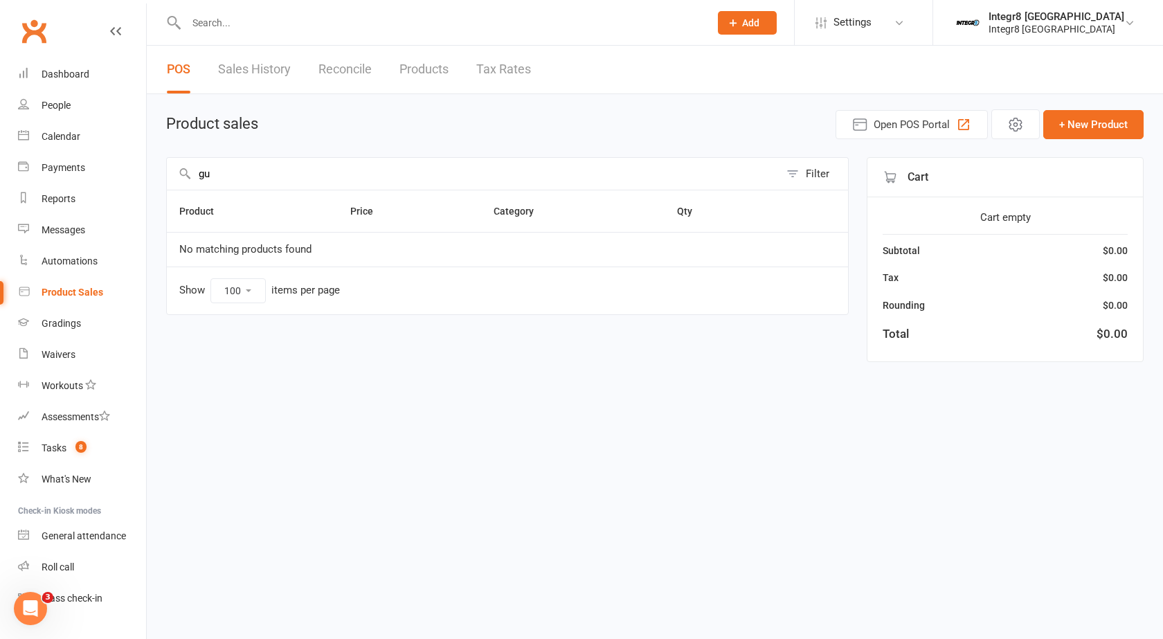
type input "g"
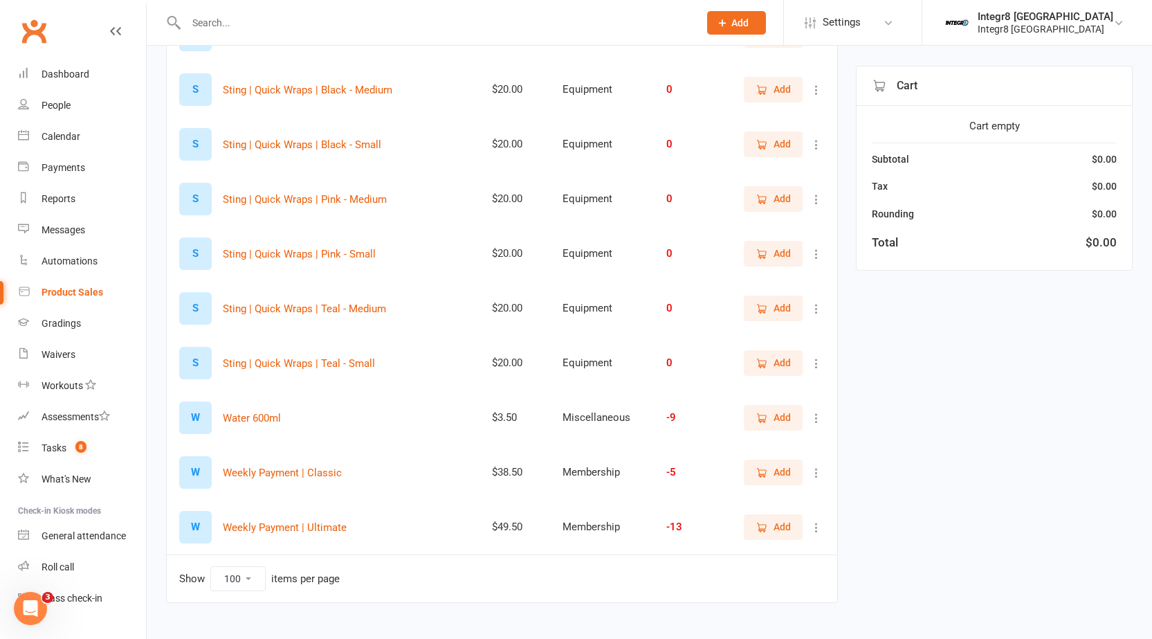
scroll to position [3091, 0]
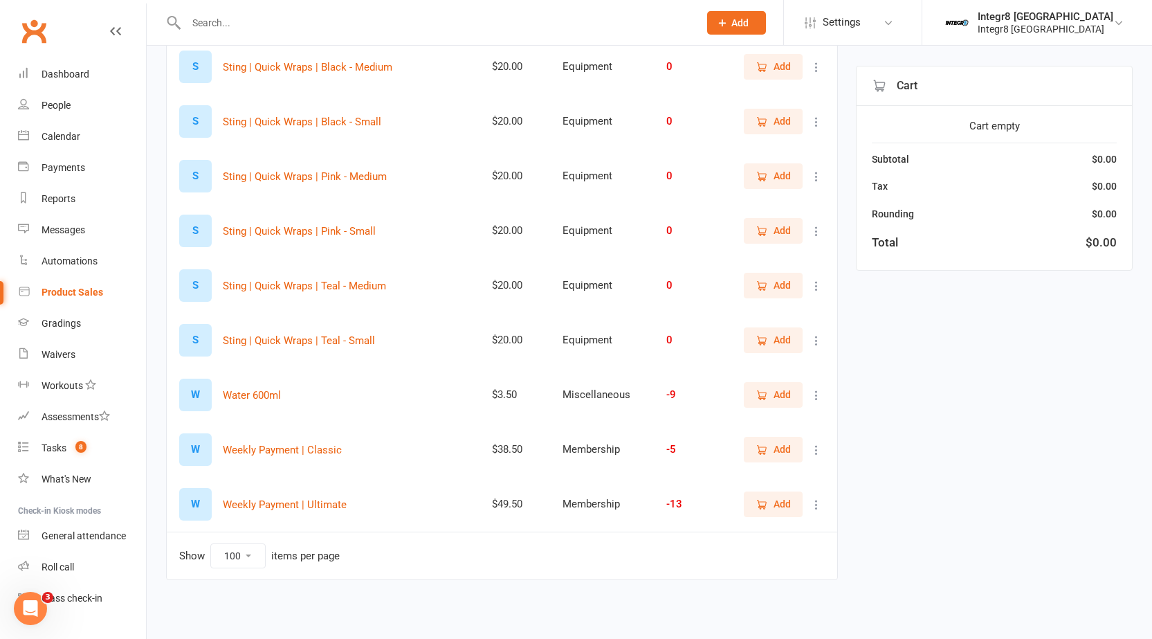
click at [251, 564] on select "10 25 50 100" at bounding box center [238, 556] width 54 height 24
click at [211, 544] on select "10 25 50 100" at bounding box center [238, 556] width 54 height 24
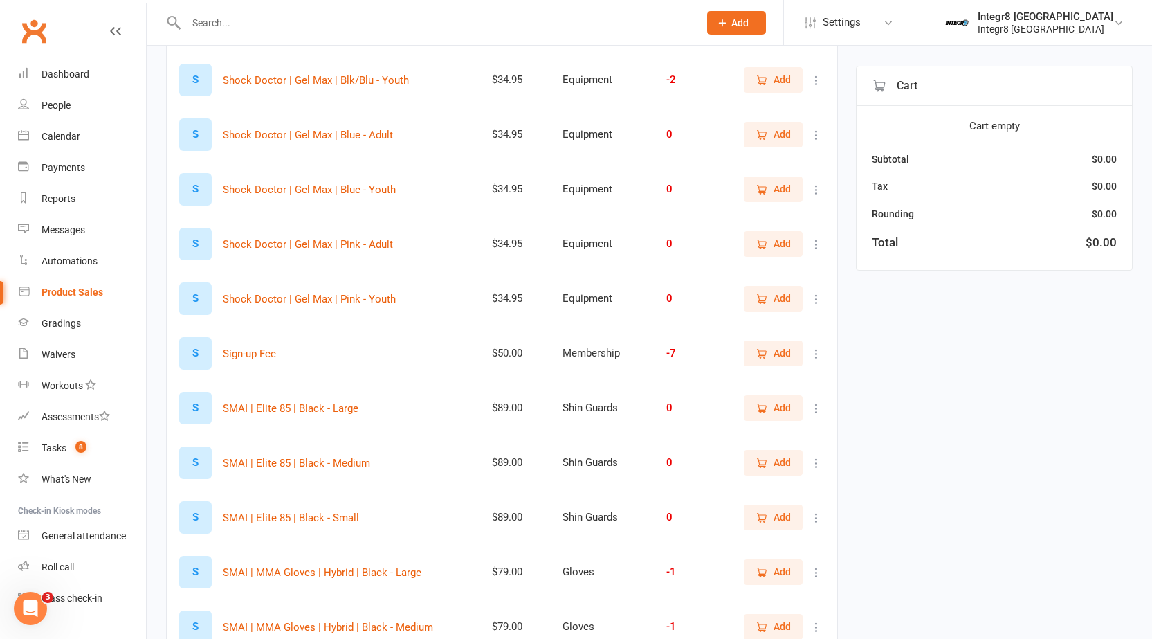
scroll to position [1984, 0]
click at [774, 130] on span "Add" at bounding box center [782, 134] width 17 height 15
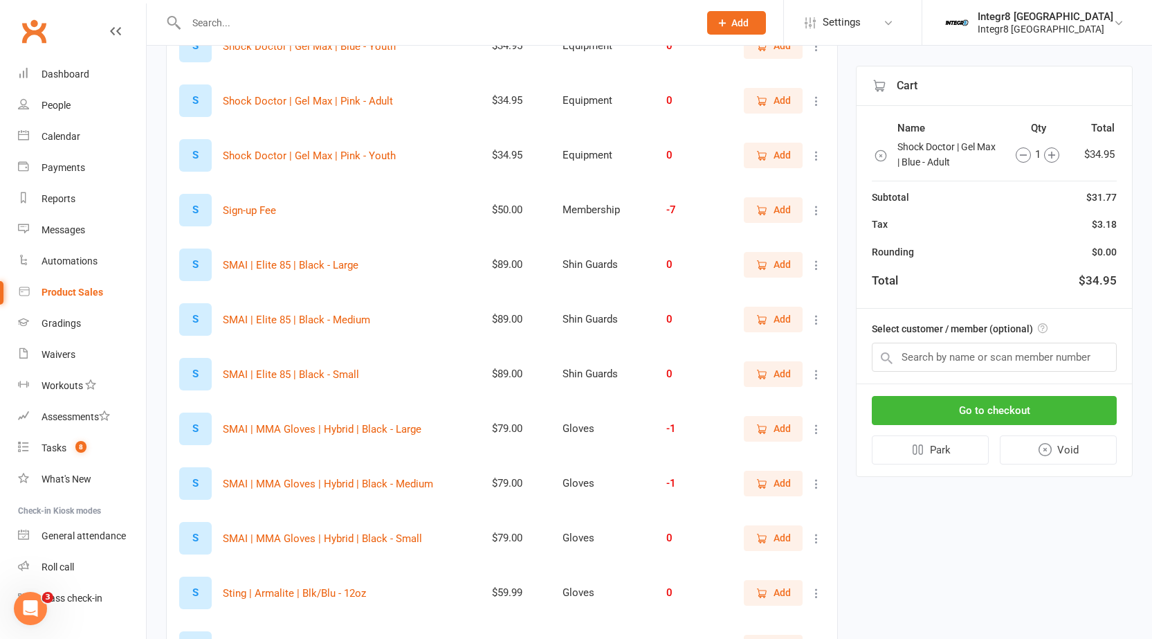
scroll to position [2122, 0]
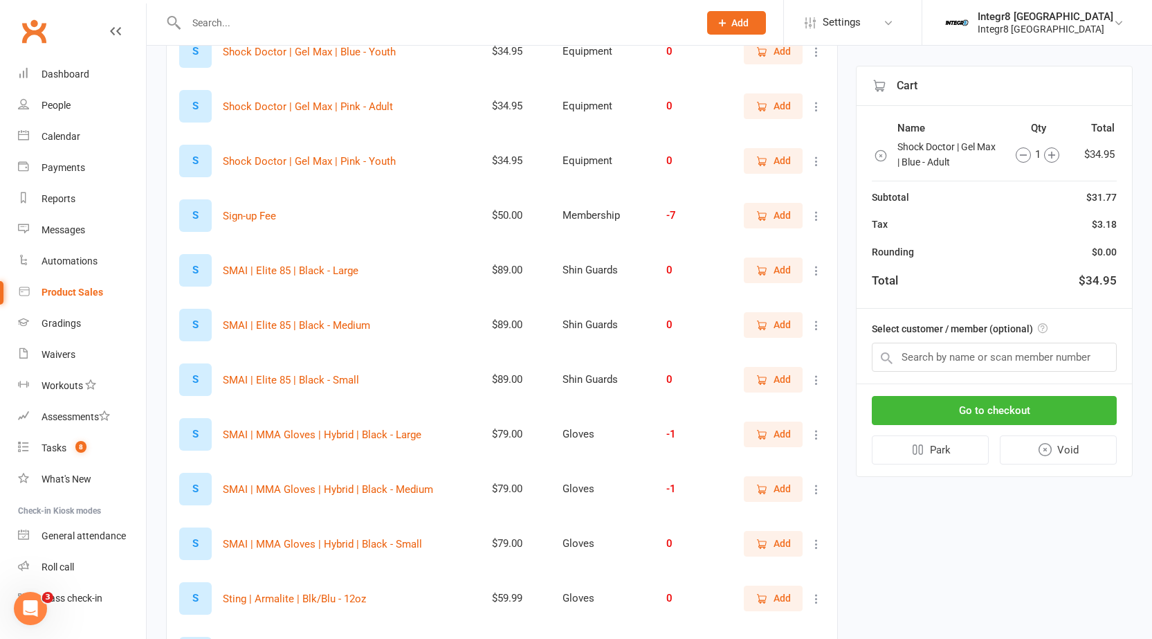
click at [780, 273] on span "Add" at bounding box center [782, 269] width 17 height 15
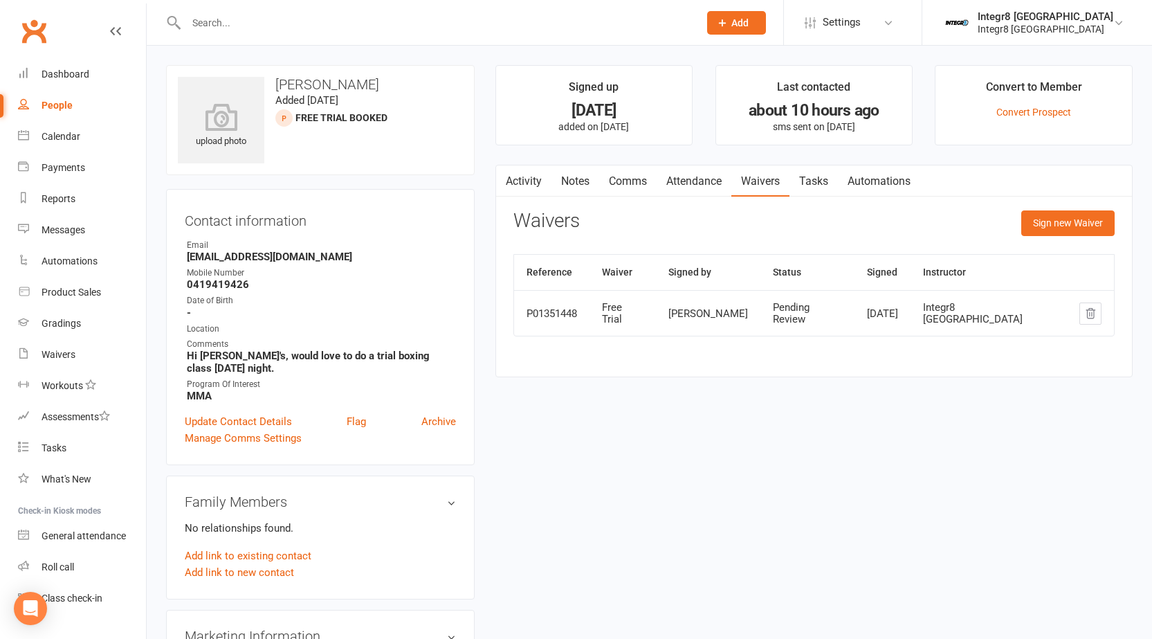
click at [588, 198] on div "Activity Notes Comms Attendance Waivers Tasks Automations Waivers Sign new Waiv…" at bounding box center [814, 271] width 637 height 213
click at [572, 165] on link "Notes" at bounding box center [576, 181] width 48 height 32
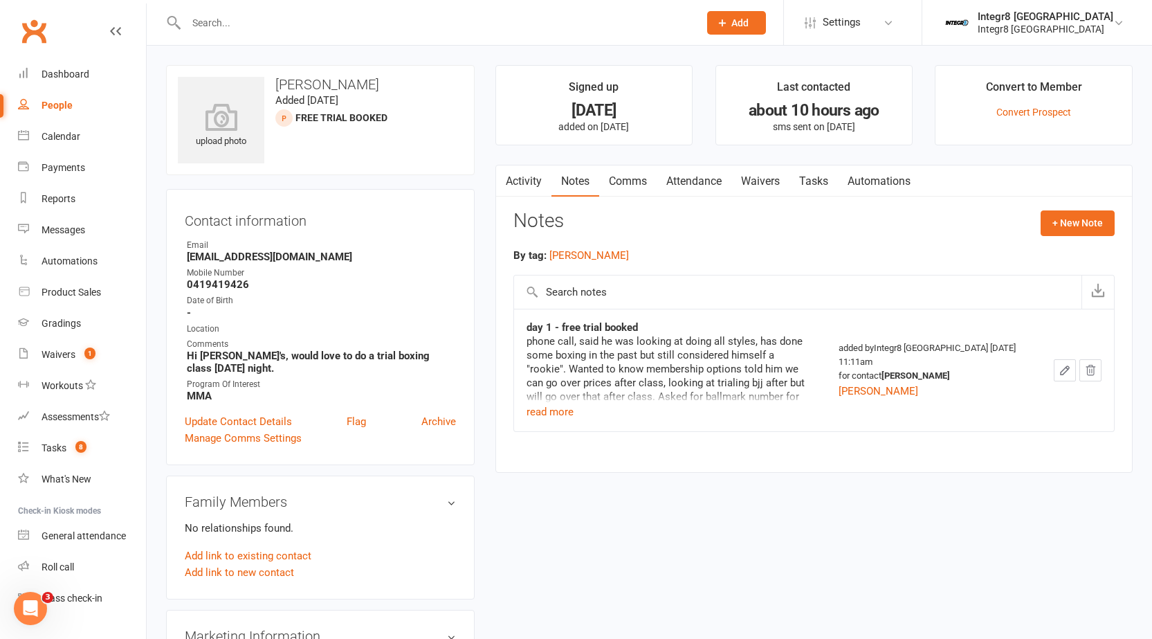
click at [557, 397] on div "phone call, said he was looking at doing all styles, has done some boxing in th…" at bounding box center [671, 368] width 288 height 69
click at [557, 410] on button "read more" at bounding box center [550, 412] width 47 height 17
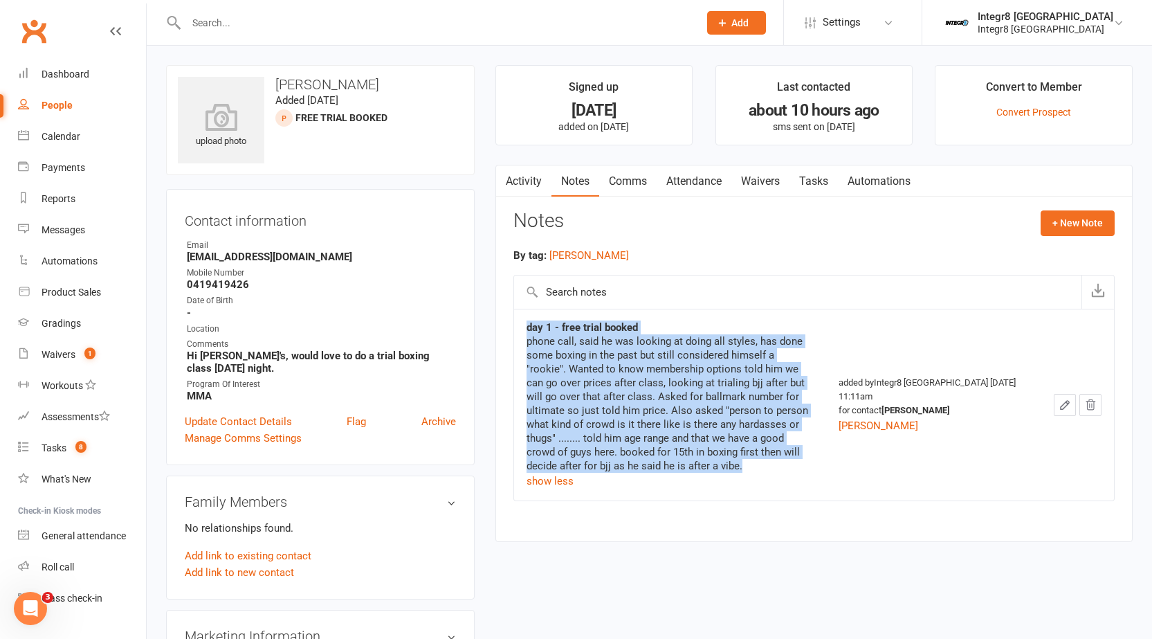
drag, startPoint x: 614, startPoint y: 467, endPoint x: 517, endPoint y: 321, distance: 174.7
click at [517, 321] on td "day 1 - free trial booked phone call, said he was looking at doing all styles, …" at bounding box center [670, 405] width 313 height 192
click at [562, 386] on div "phone call, said he was looking at doing all styles, has done some boxing in th…" at bounding box center [671, 403] width 288 height 138
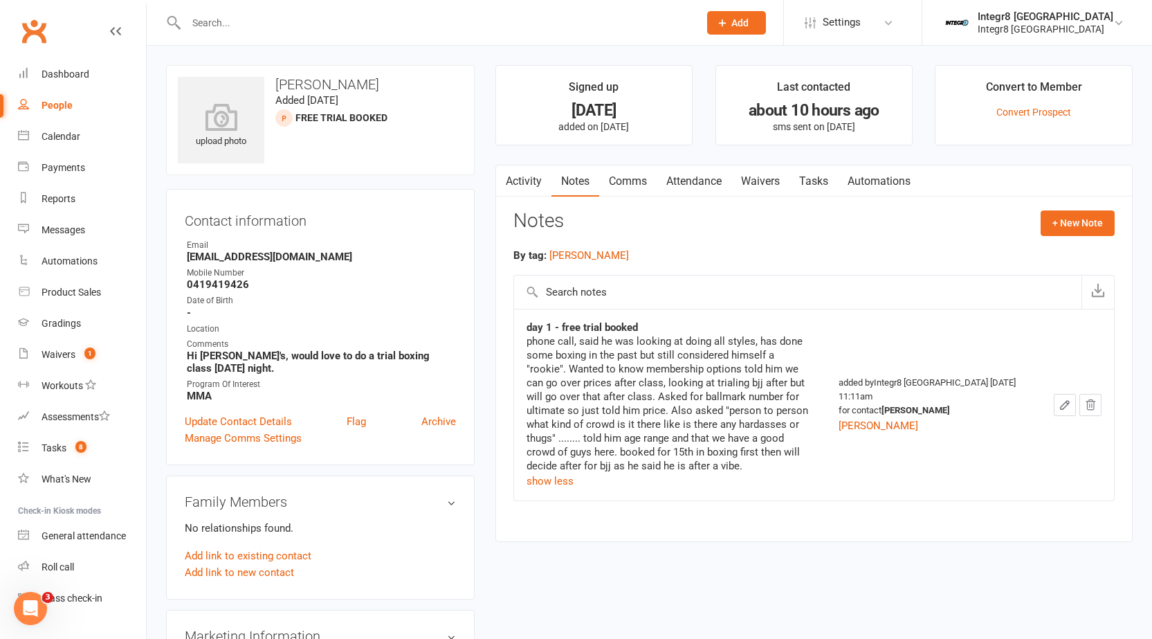
click at [633, 308] on input "text" at bounding box center [798, 291] width 568 height 33
click at [637, 370] on div "phone call, said he was looking at doing all styles, has done some boxing in th…" at bounding box center [671, 403] width 288 height 138
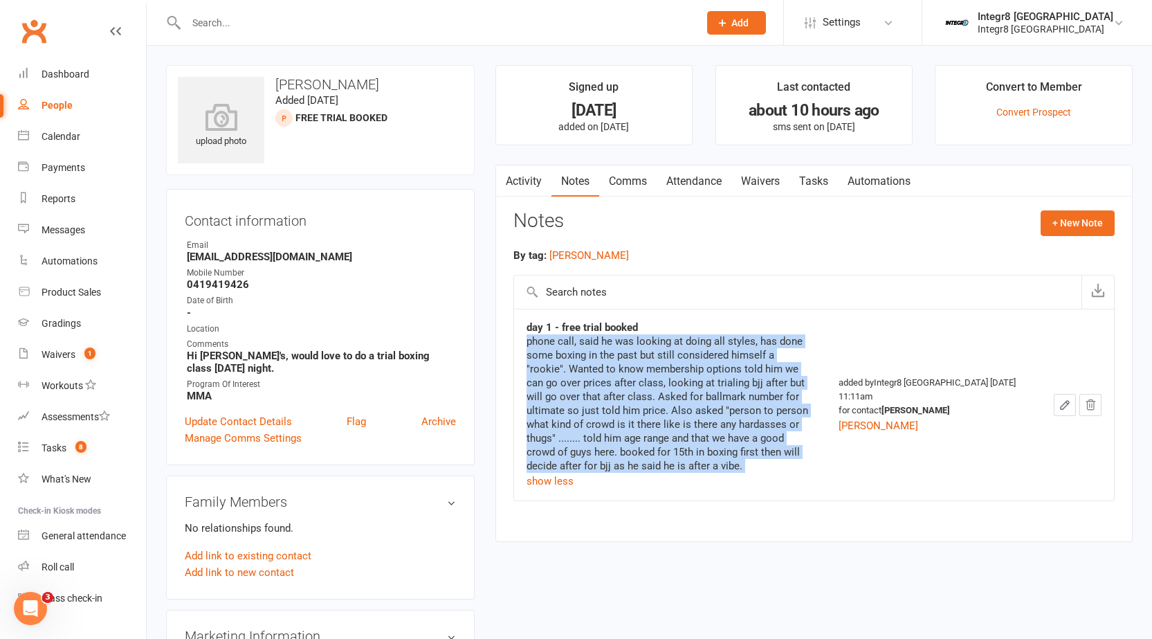
click at [637, 370] on div "phone call, said he was looking at doing all styles, has done some boxing in th…" at bounding box center [671, 403] width 288 height 138
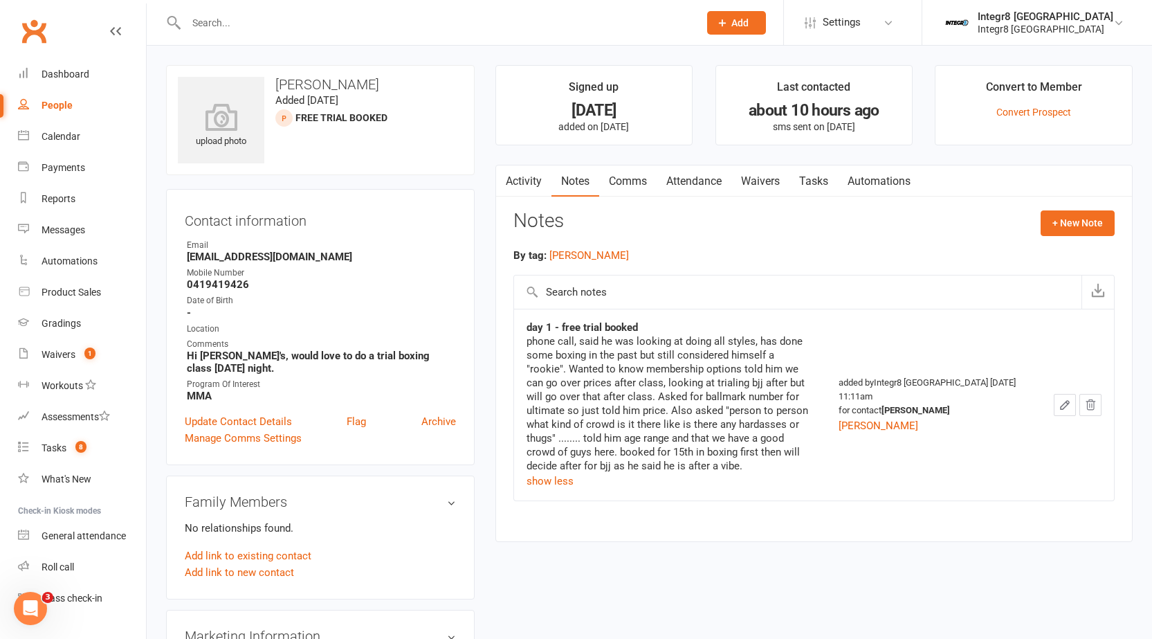
click at [636, 329] on strong "day 1 - free trial booked" at bounding box center [582, 327] width 111 height 12
click at [597, 426] on div "phone call, said he was looking at doing all styles, has done some boxing in th…" at bounding box center [671, 403] width 288 height 138
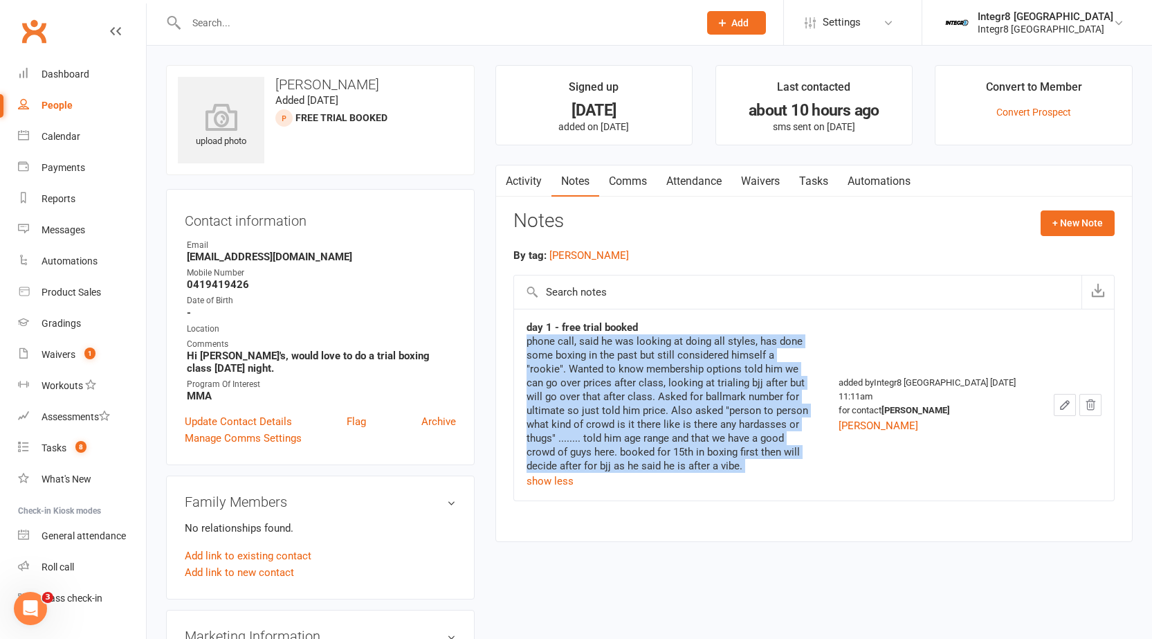
click at [597, 426] on div "phone call, said he was looking at doing all styles, has done some boxing in th…" at bounding box center [671, 403] width 288 height 138
click at [586, 396] on div "phone call, said he was looking at doing all styles, has done some boxing in th…" at bounding box center [671, 403] width 288 height 138
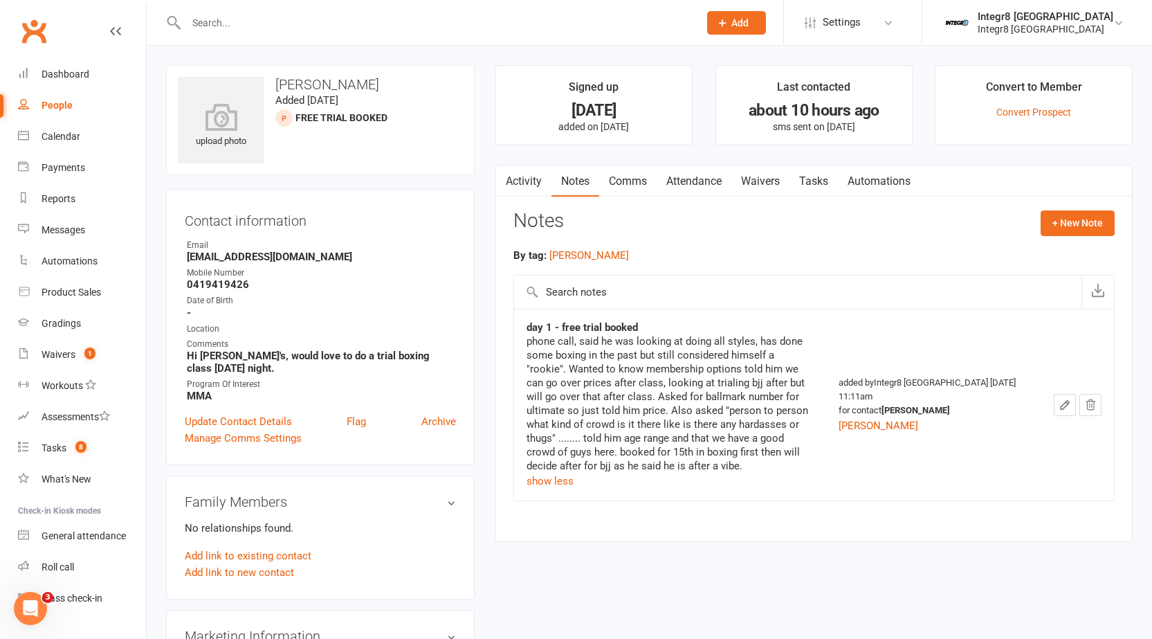
click at [586, 364] on div "phone call, said he was looking at doing all styles, has done some boxing in th…" at bounding box center [671, 403] width 288 height 138
click at [471, 284] on div "Contact information Owner Email Njbrownlee@gmail.com Mobile Number 0419419426 D…" at bounding box center [320, 327] width 309 height 276
click at [224, 20] on input "text" at bounding box center [435, 22] width 507 height 19
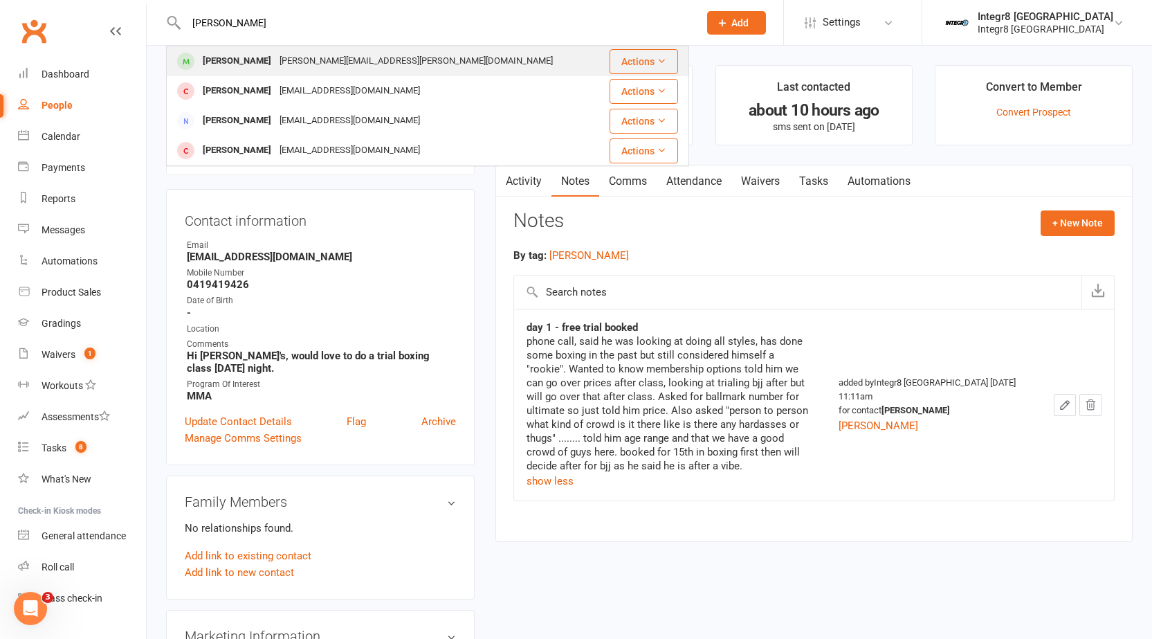
type input "taing"
click at [315, 69] on div "Anthony.taing@hotmail.com" at bounding box center [416, 61] width 282 height 20
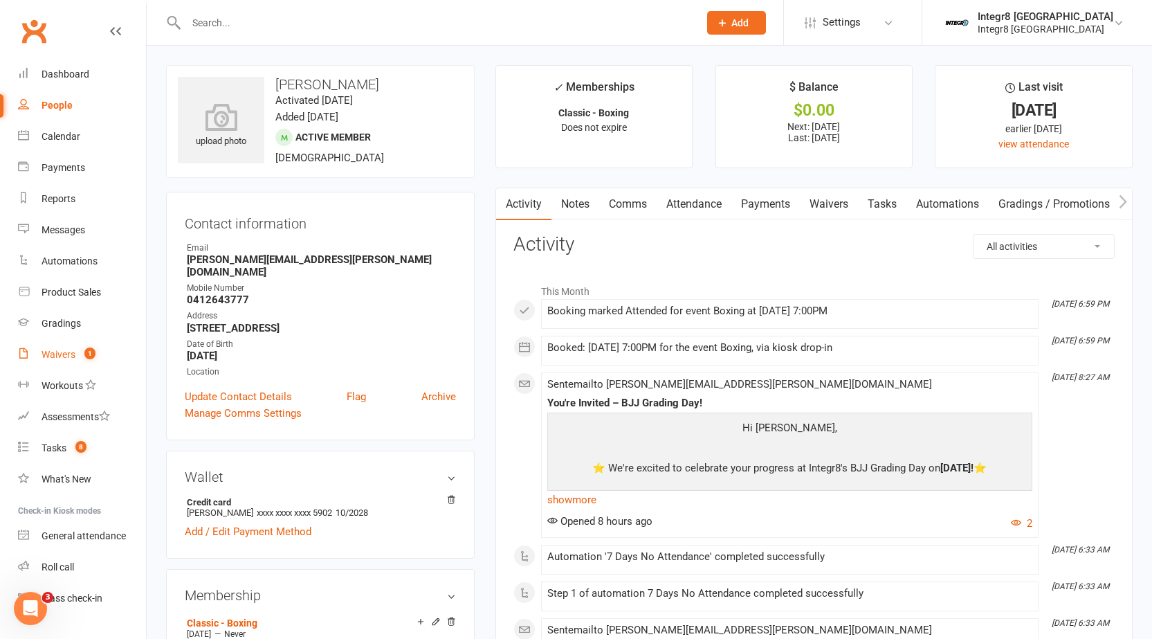
click at [111, 357] on link "Waivers 1" at bounding box center [82, 354] width 128 height 31
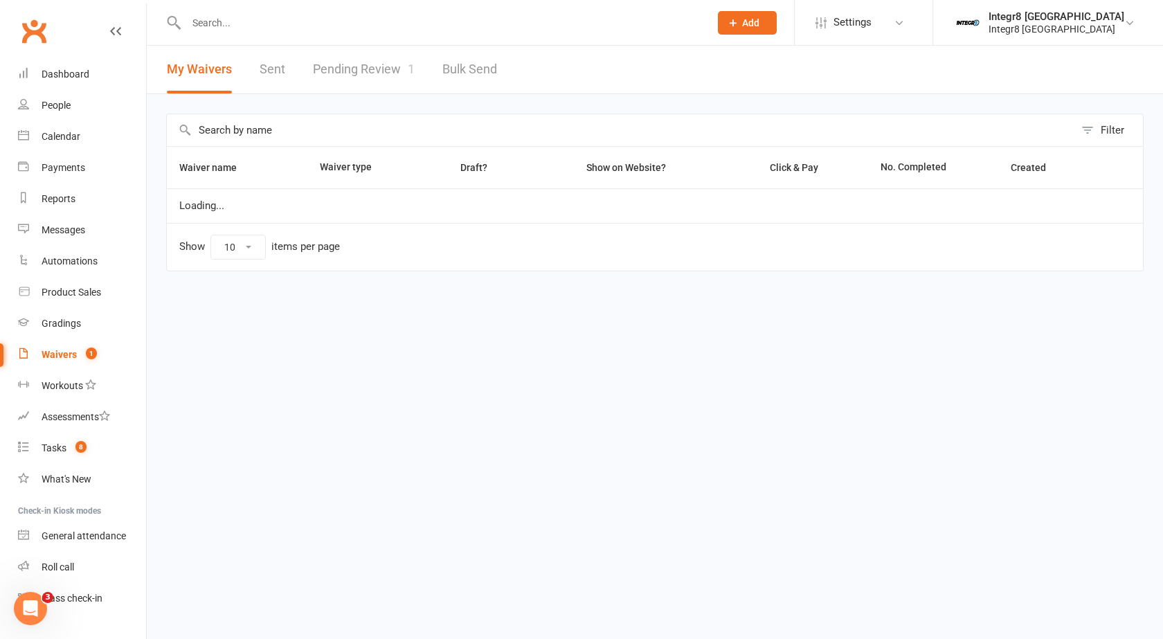
click at [406, 83] on link "Pending Review 1" at bounding box center [364, 70] width 102 height 48
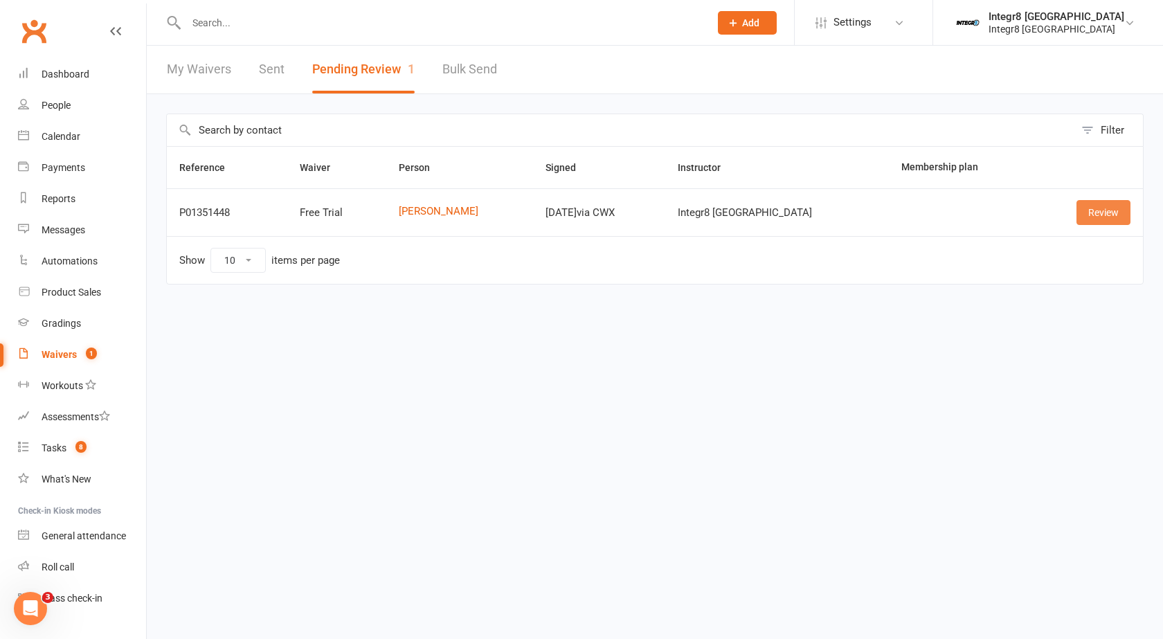
click at [1102, 213] on link "Review" at bounding box center [1103, 212] width 54 height 25
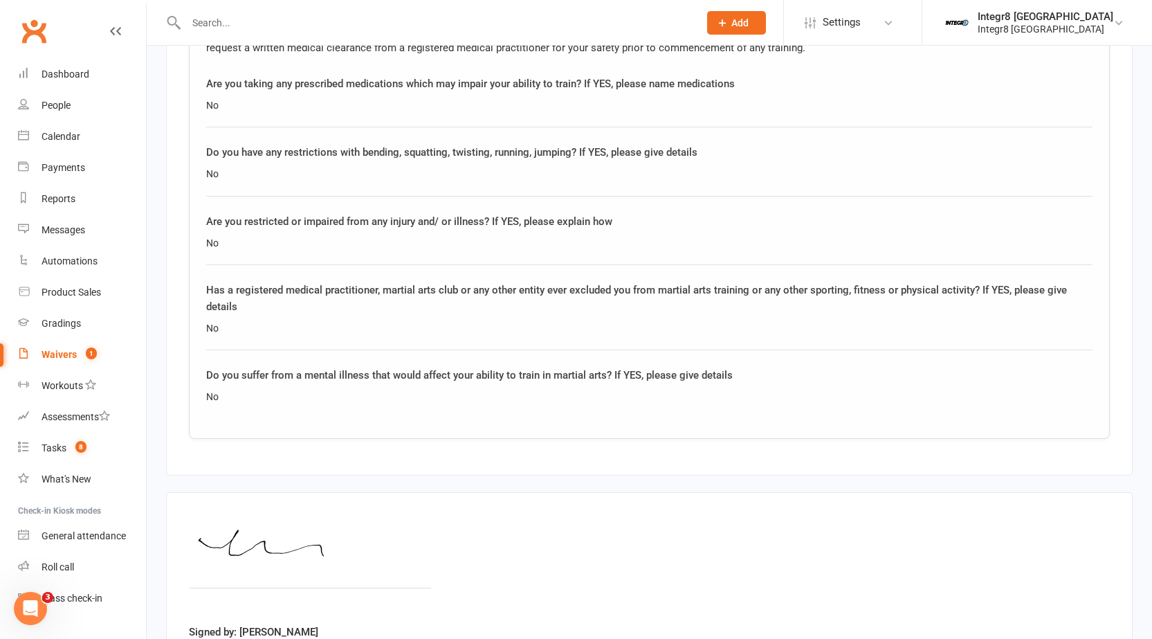
scroll to position [1177, 0]
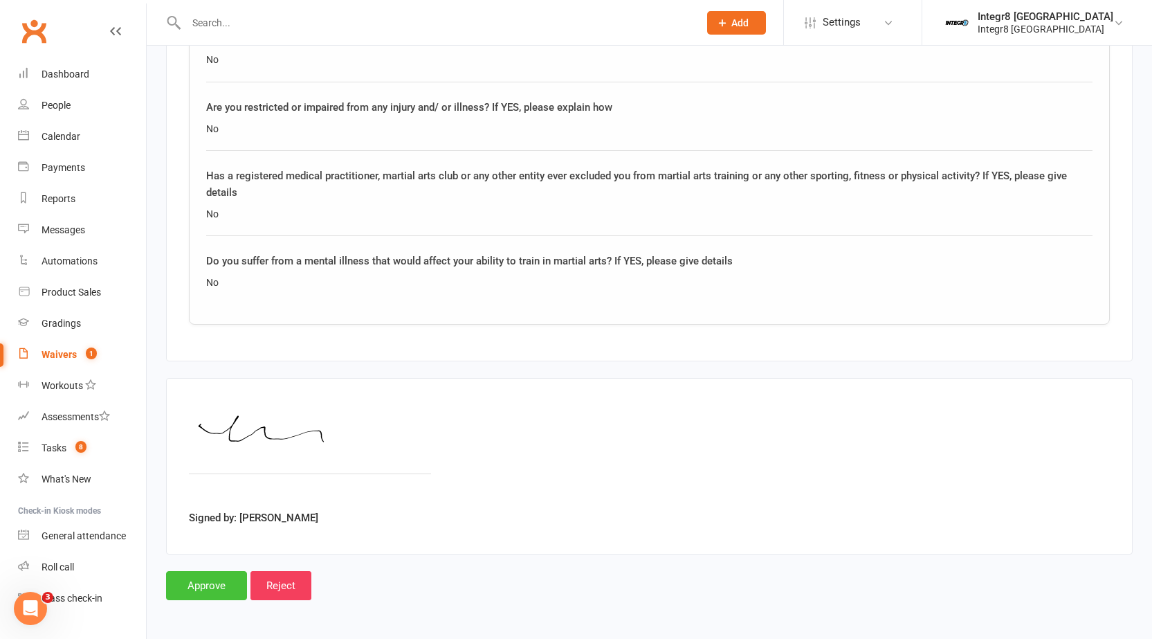
click at [198, 579] on input "Approve" at bounding box center [206, 585] width 81 height 29
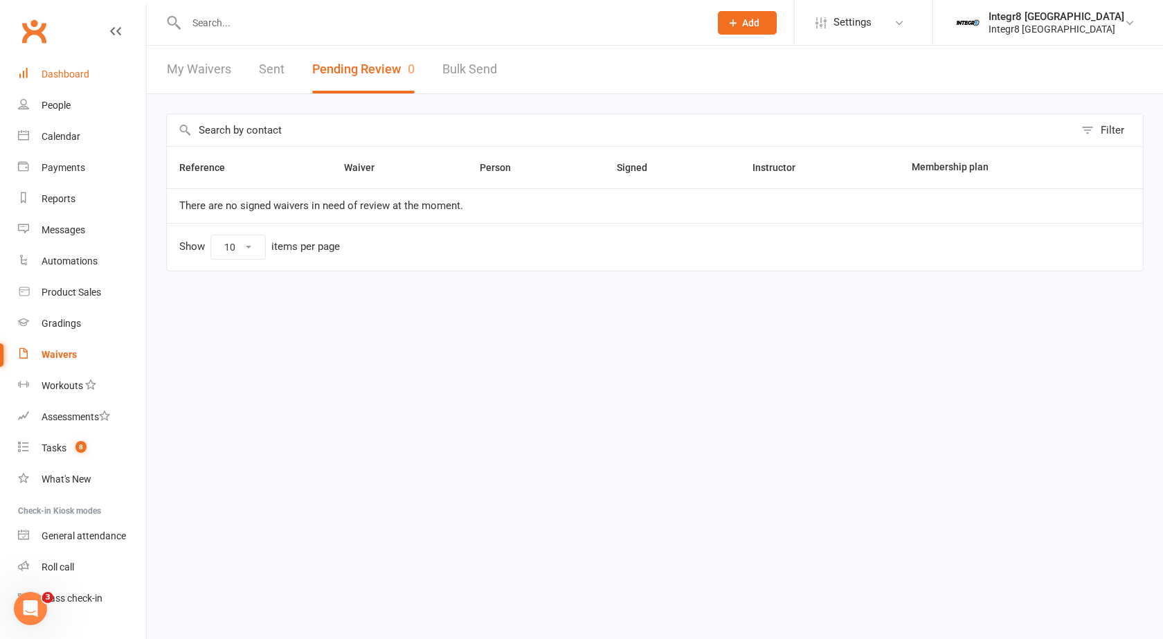
click at [97, 72] on link "Dashboard" at bounding box center [82, 74] width 128 height 31
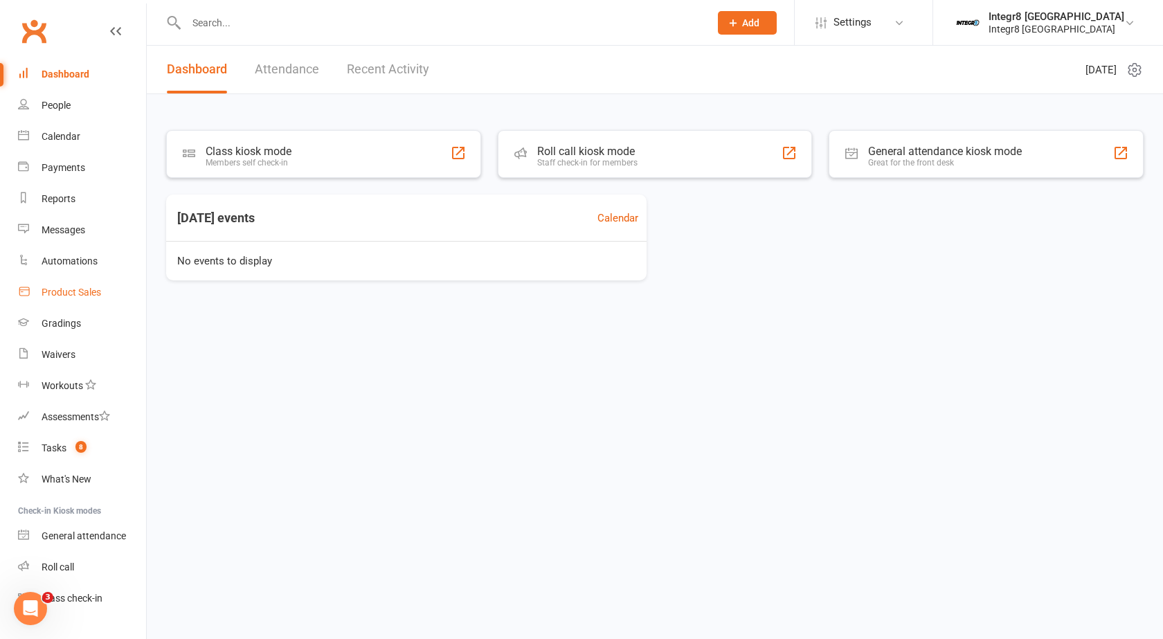
click at [34, 282] on link "Product Sales" at bounding box center [82, 292] width 128 height 31
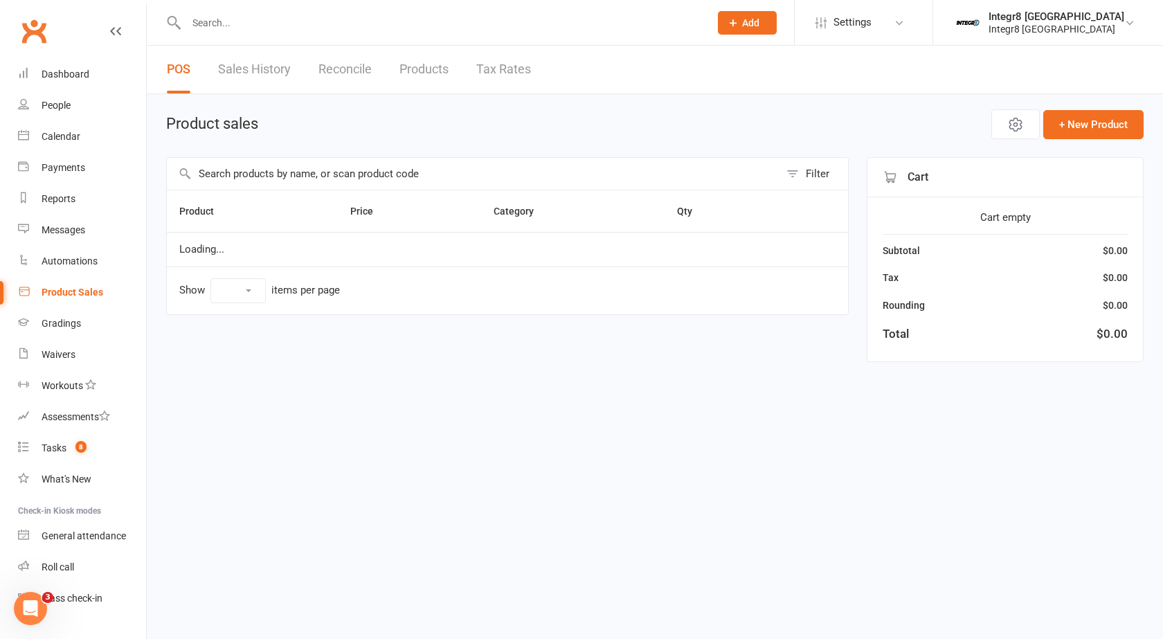
select select "100"
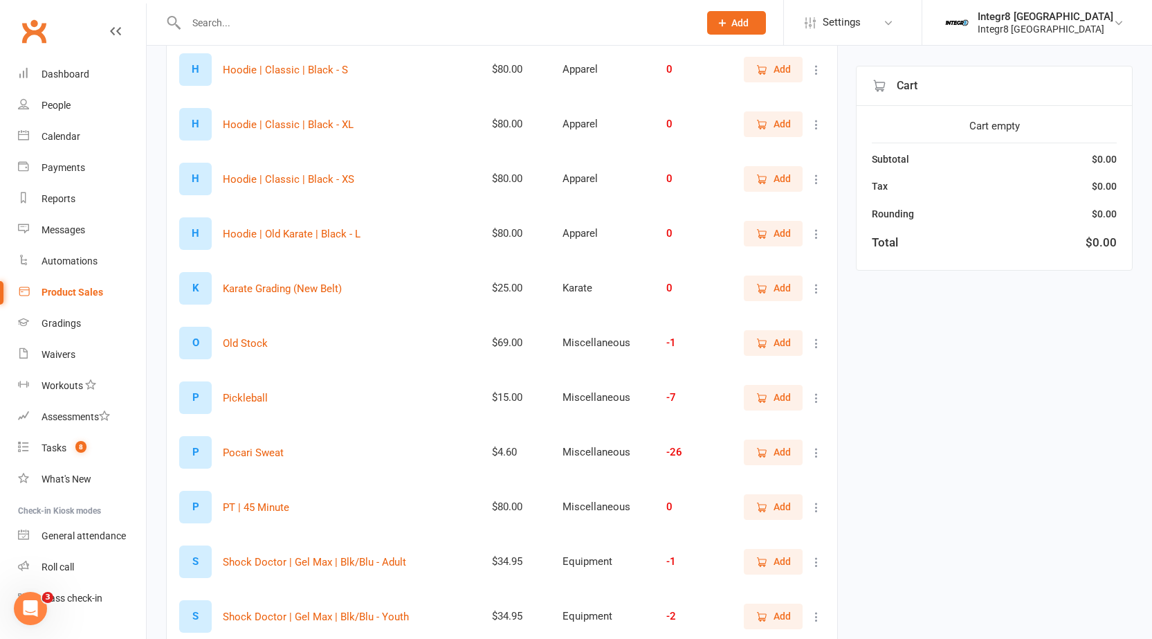
scroll to position [1454, 0]
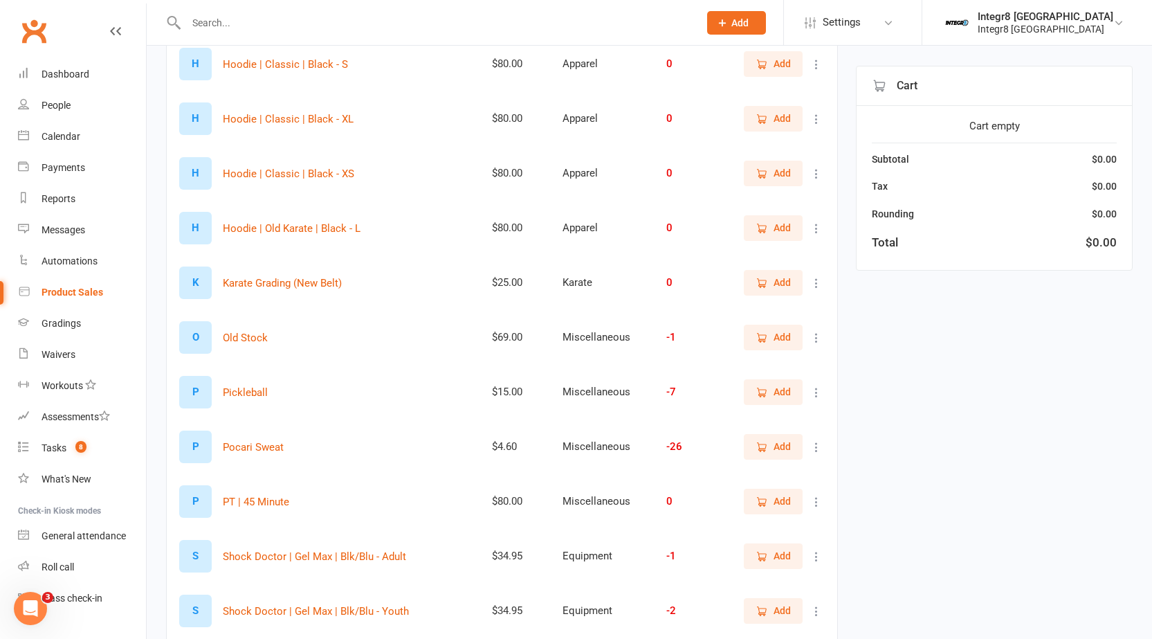
click at [772, 557] on span "Add" at bounding box center [773, 555] width 35 height 15
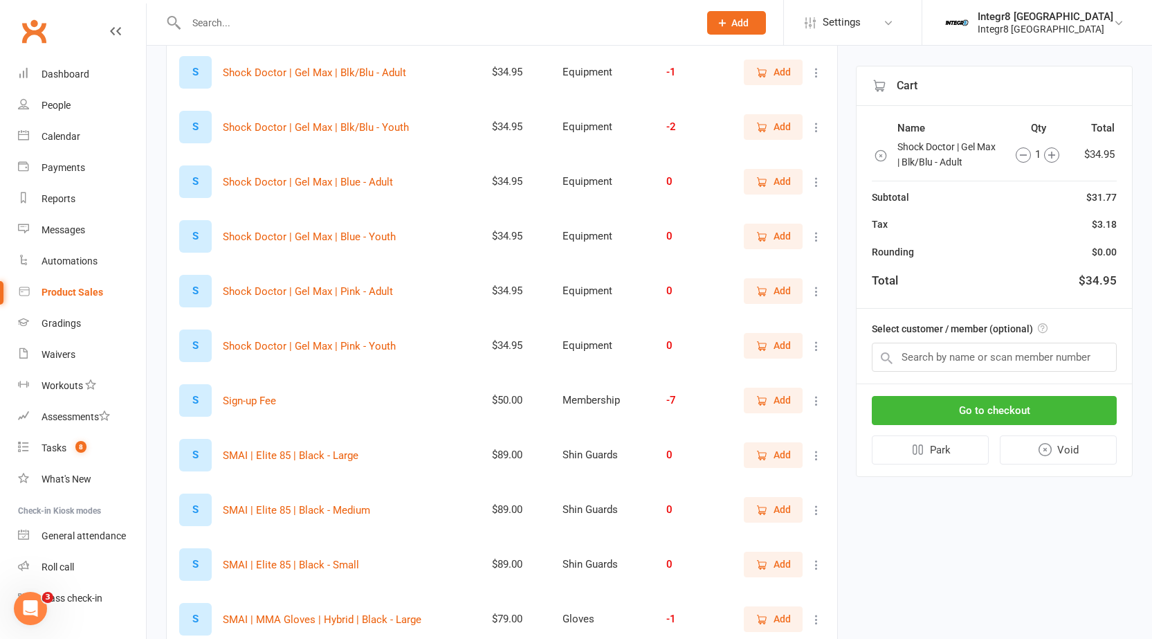
scroll to position [1938, 0]
click at [766, 442] on button "Add" at bounding box center [773, 454] width 59 height 25
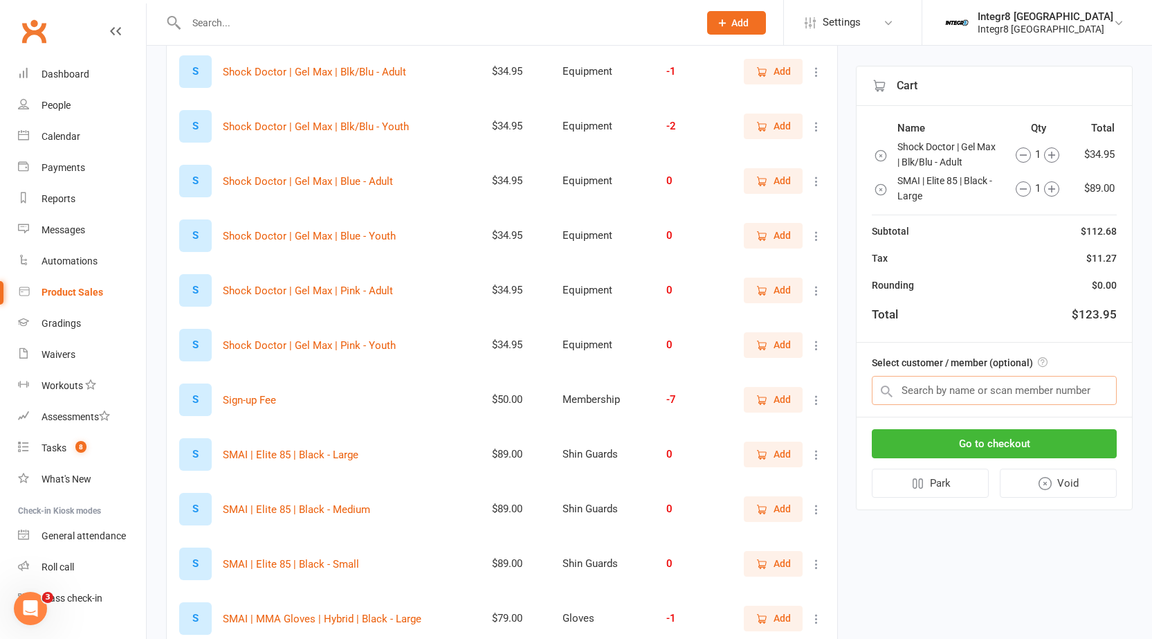
click at [989, 391] on input "text" at bounding box center [994, 390] width 245 height 29
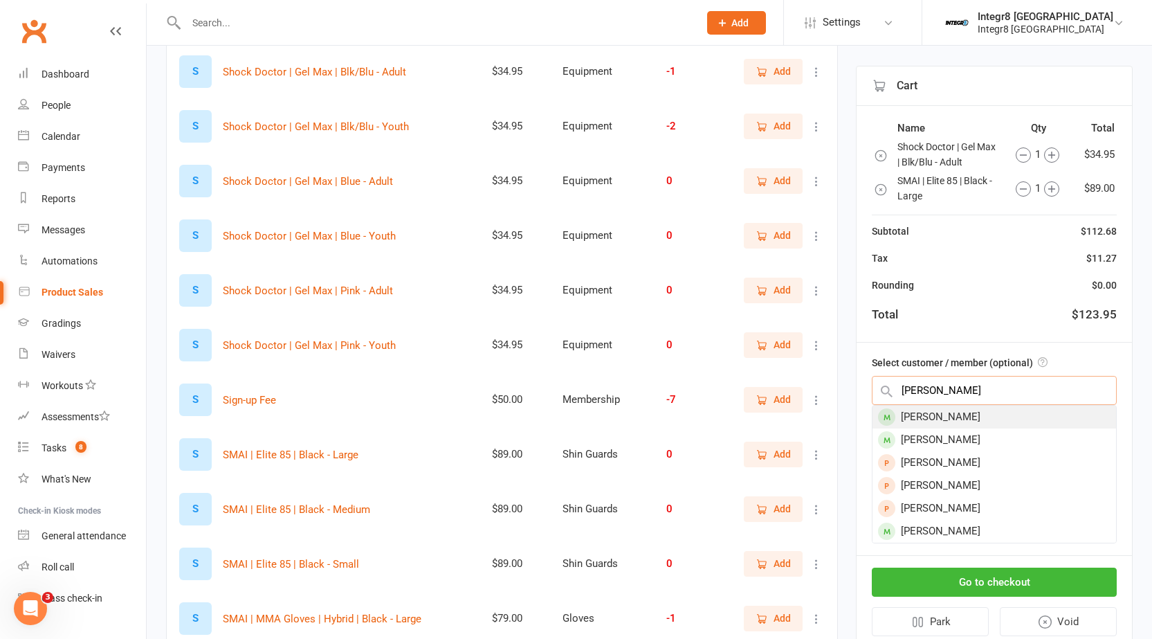
type input "james drnna"
click at [979, 408] on div "James Drinnan" at bounding box center [995, 417] width 244 height 23
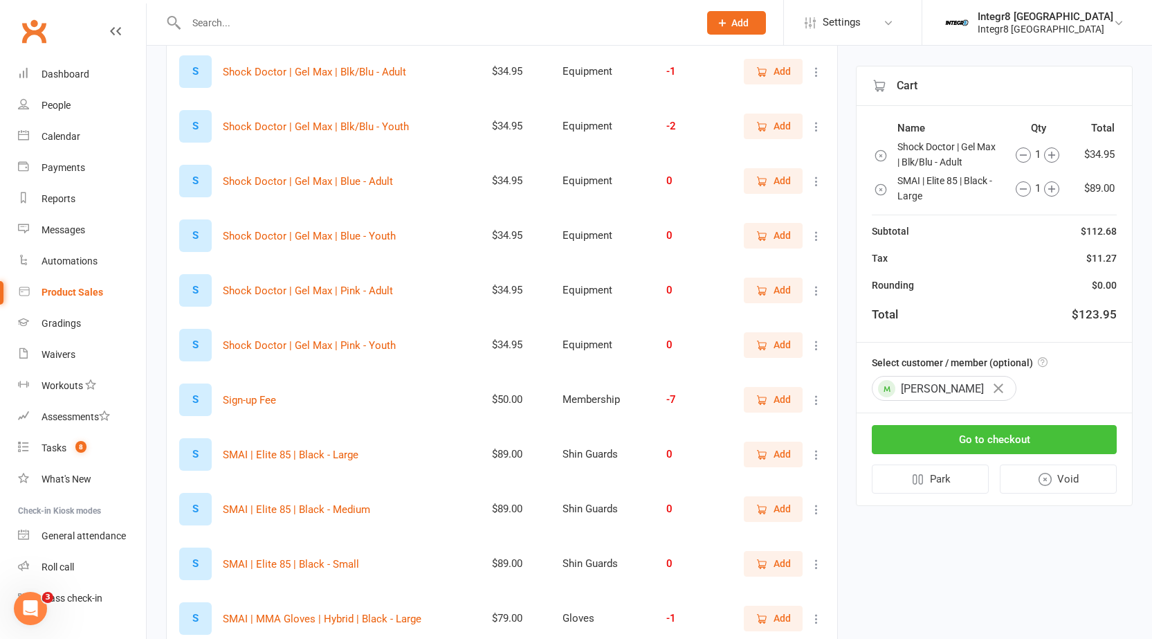
click at [1071, 435] on button "Go to checkout" at bounding box center [994, 439] width 245 height 29
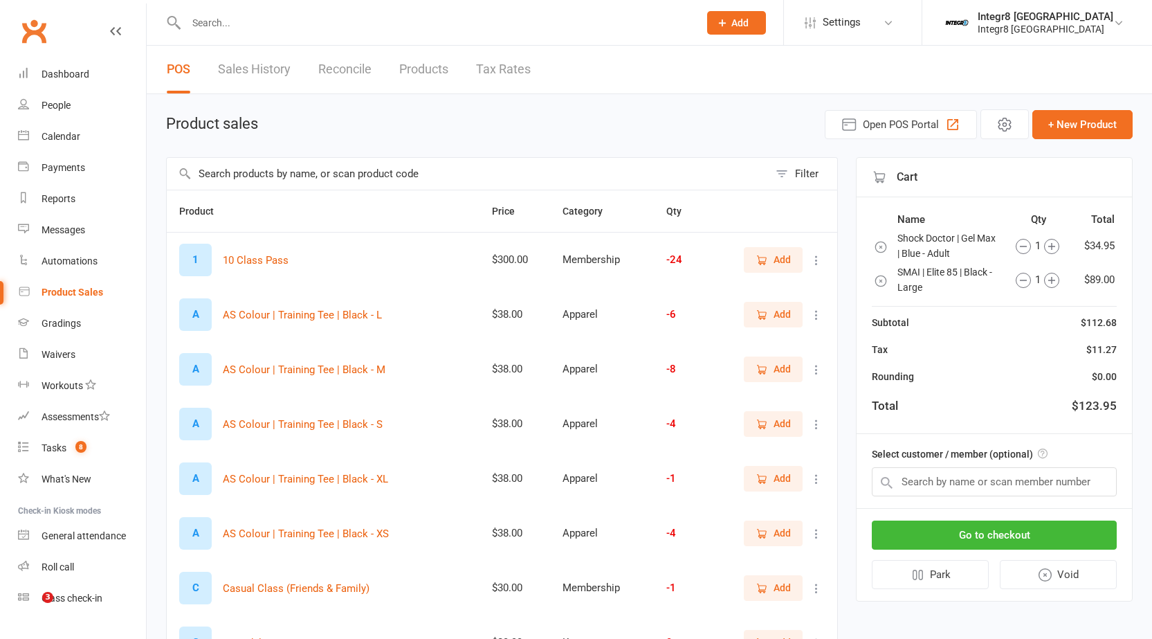
select select "100"
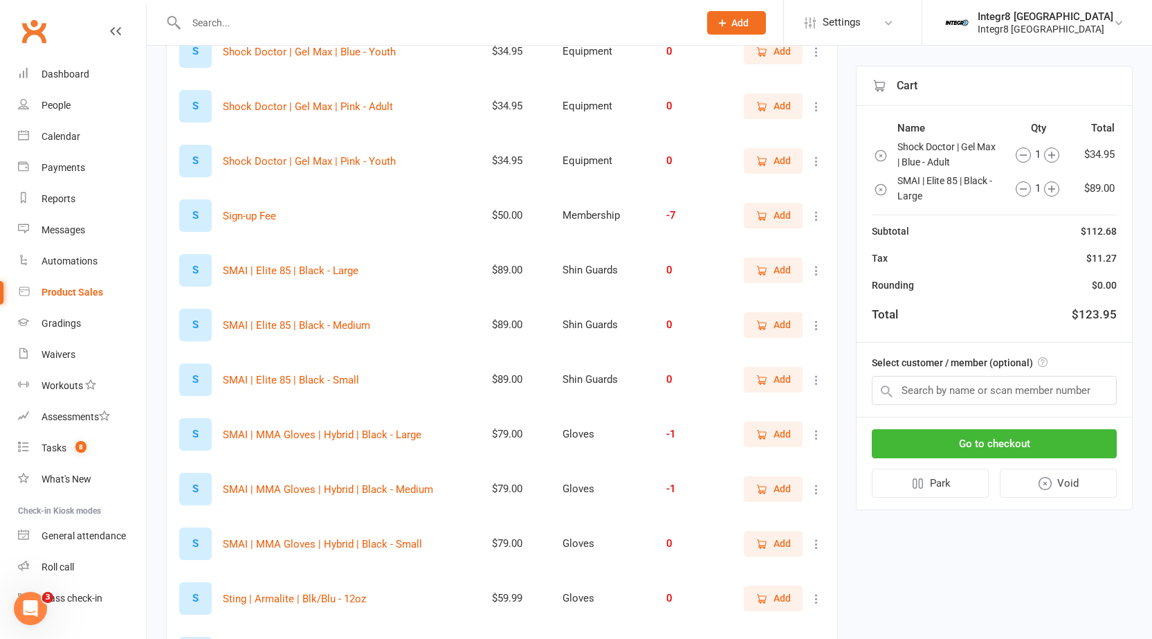
click at [319, 25] on input "text" at bounding box center [435, 22] width 507 height 19
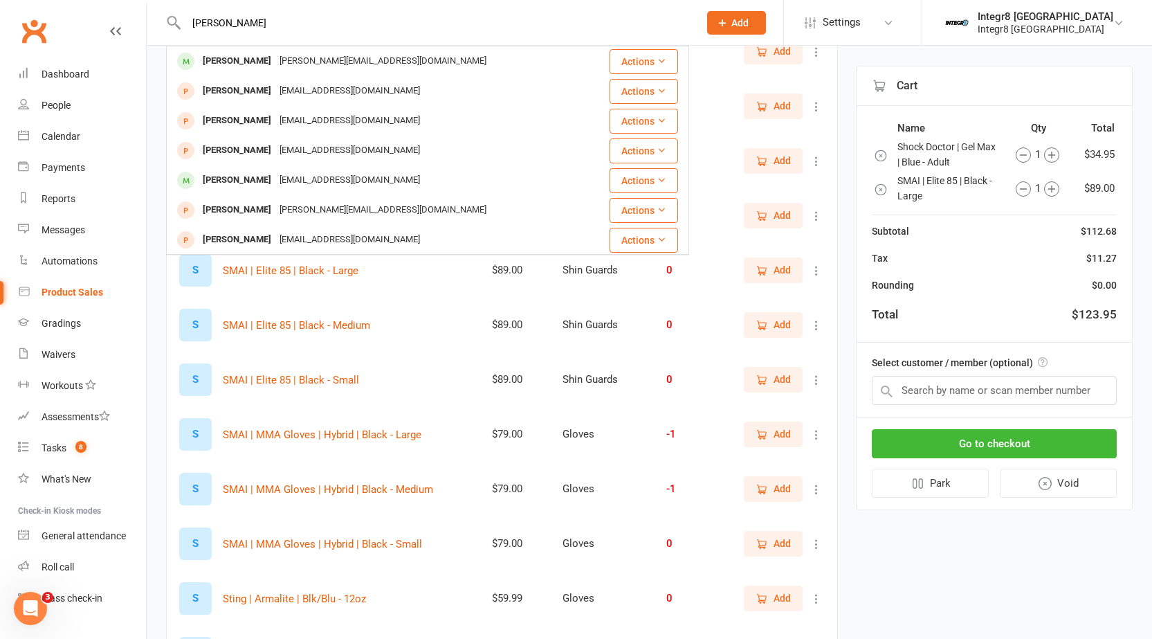
type input "[PERSON_NAME]"
click at [257, 38] on div "[PERSON_NAME] inatui [PERSON_NAME] [PERSON_NAME][EMAIL_ADDRESS][DOMAIN_NAME] Ac…" at bounding box center [427, 22] width 523 height 45
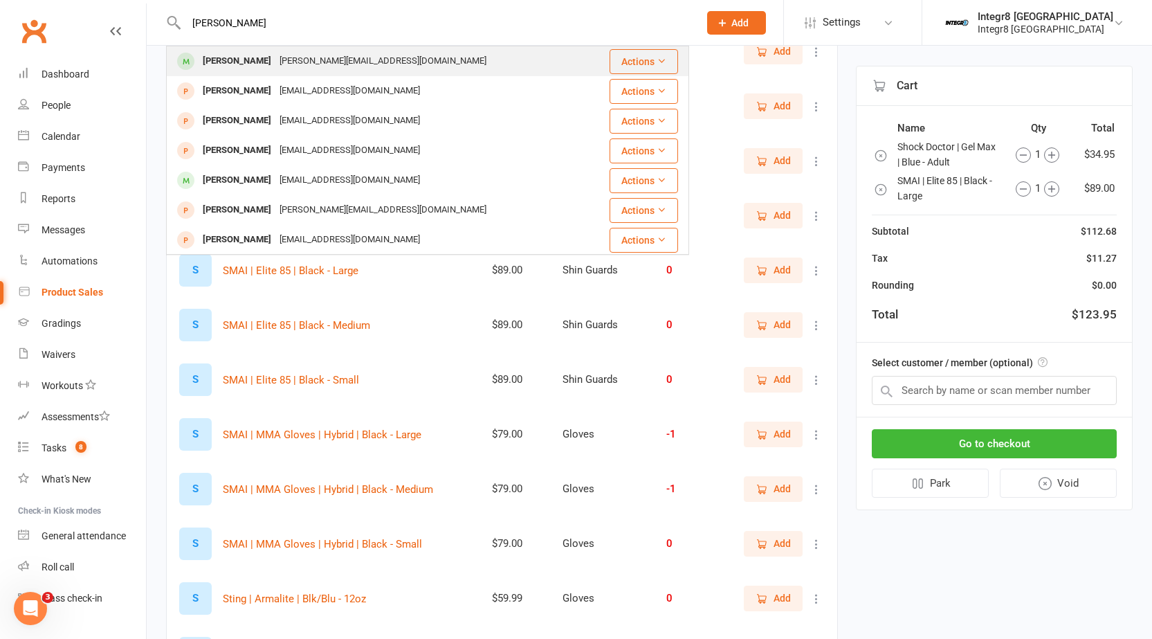
click at [253, 54] on div "[PERSON_NAME]" at bounding box center [237, 61] width 77 height 20
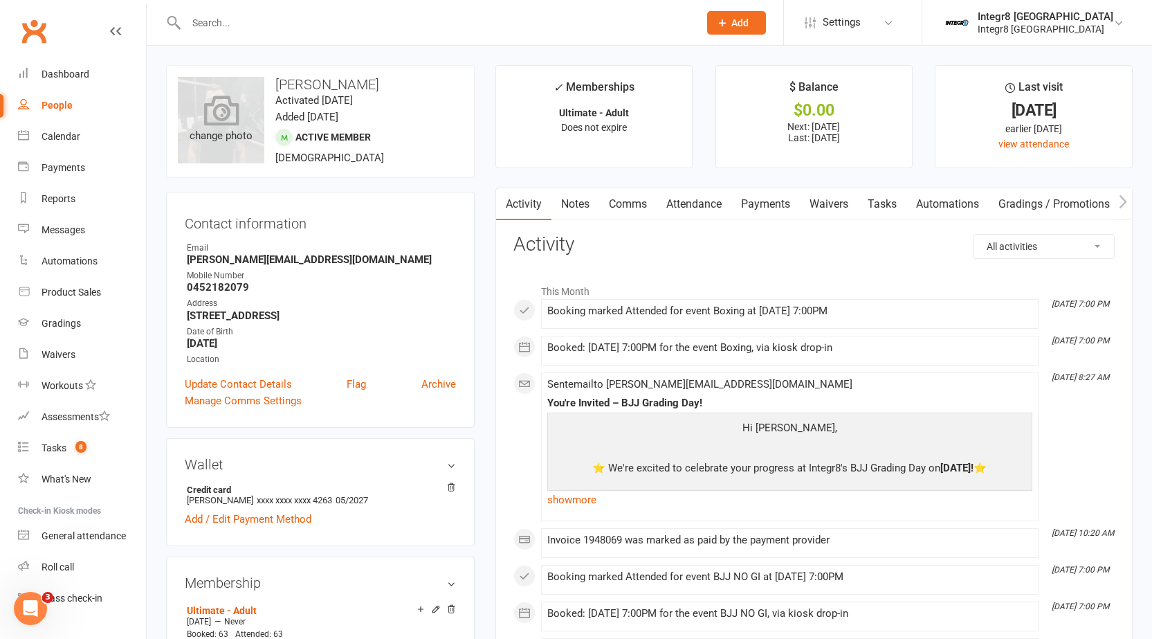
click at [214, 120] on icon at bounding box center [220, 110] width 35 height 30
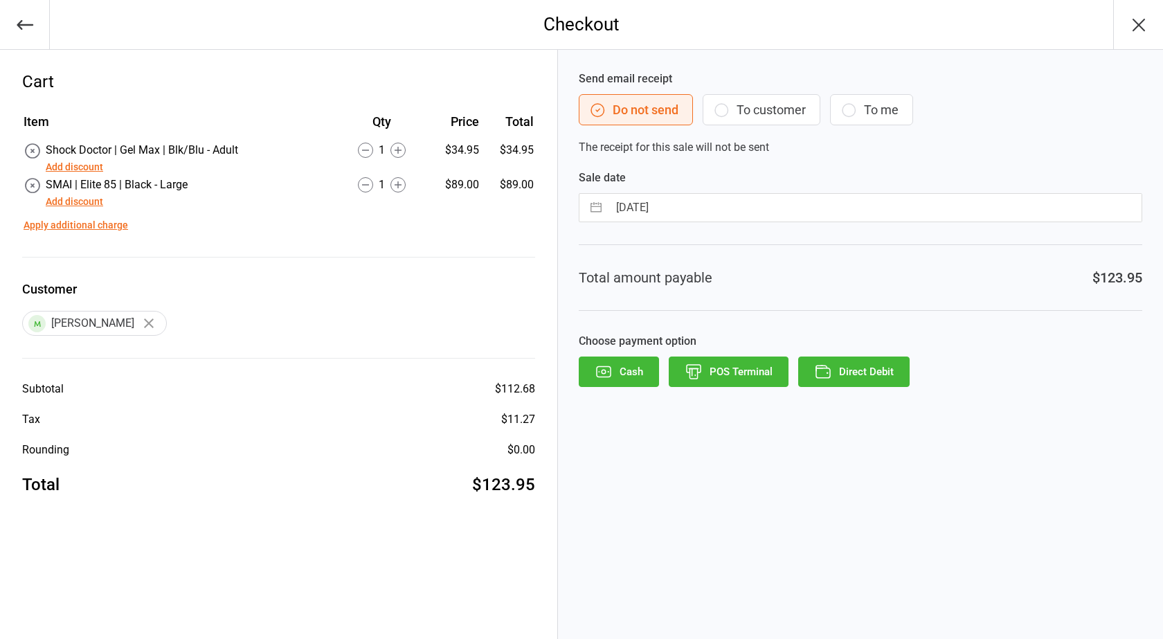
click at [849, 371] on button "Direct Debit" at bounding box center [853, 371] width 111 height 30
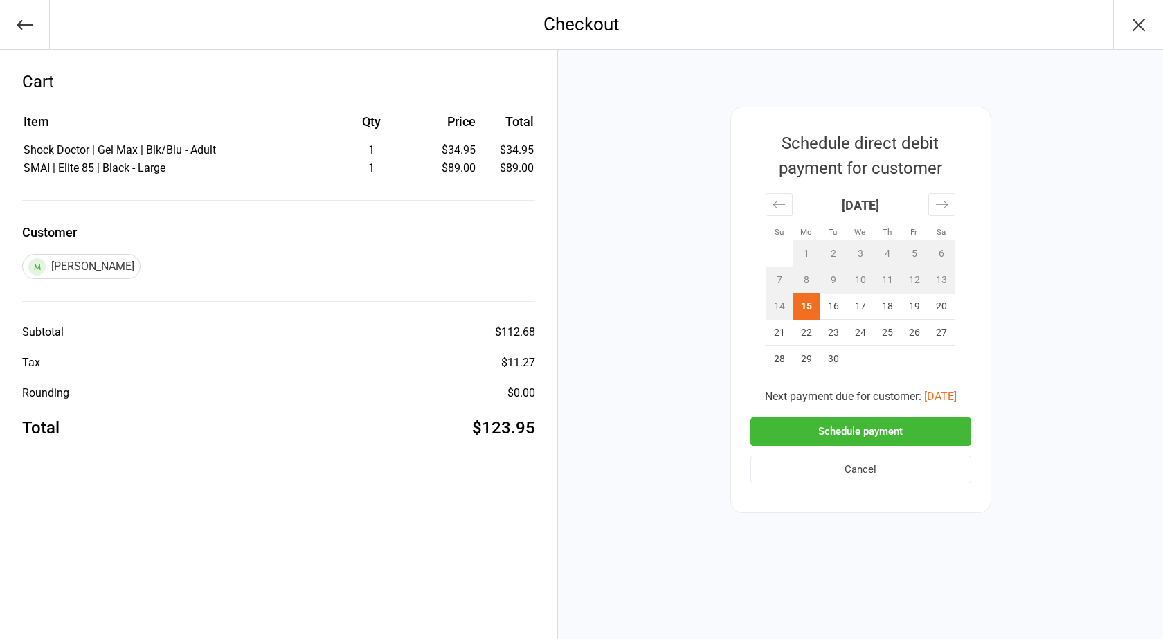
click at [845, 467] on button "Cancel" at bounding box center [860, 469] width 221 height 28
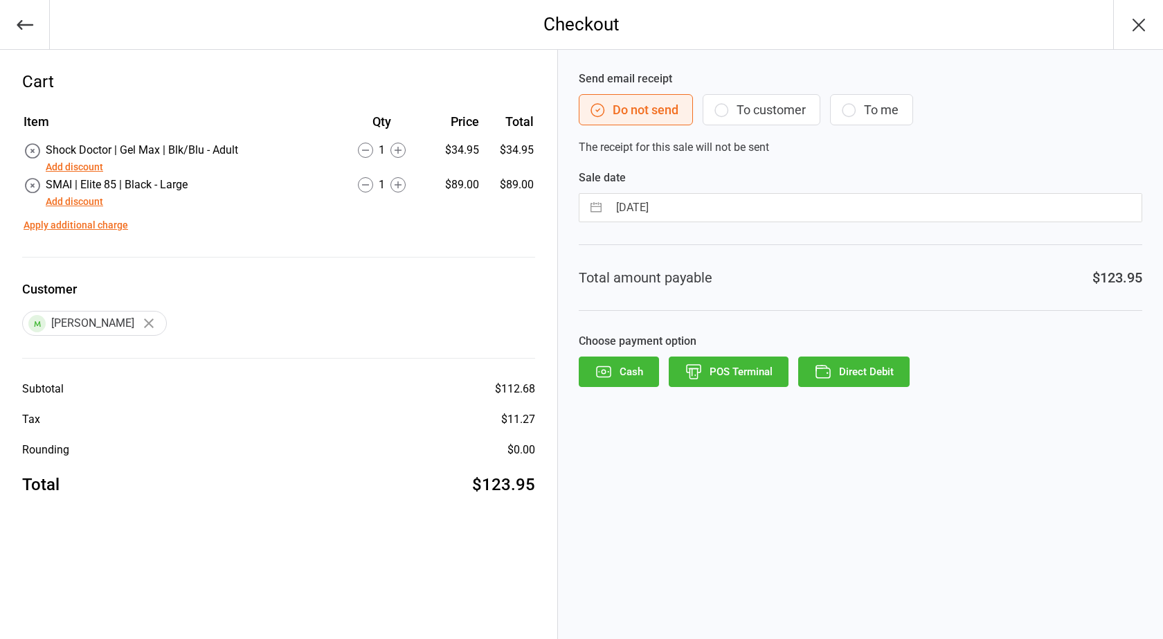
click at [712, 365] on button "POS Terminal" at bounding box center [729, 371] width 120 height 30
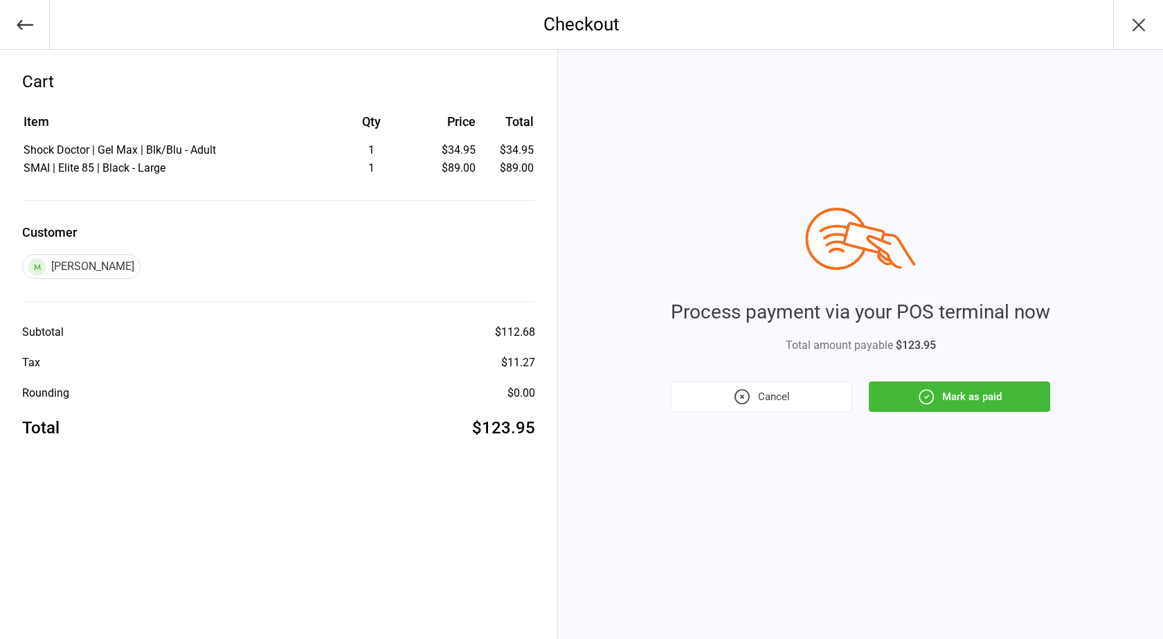
click at [913, 404] on button "Mark as paid" at bounding box center [959, 396] width 181 height 30
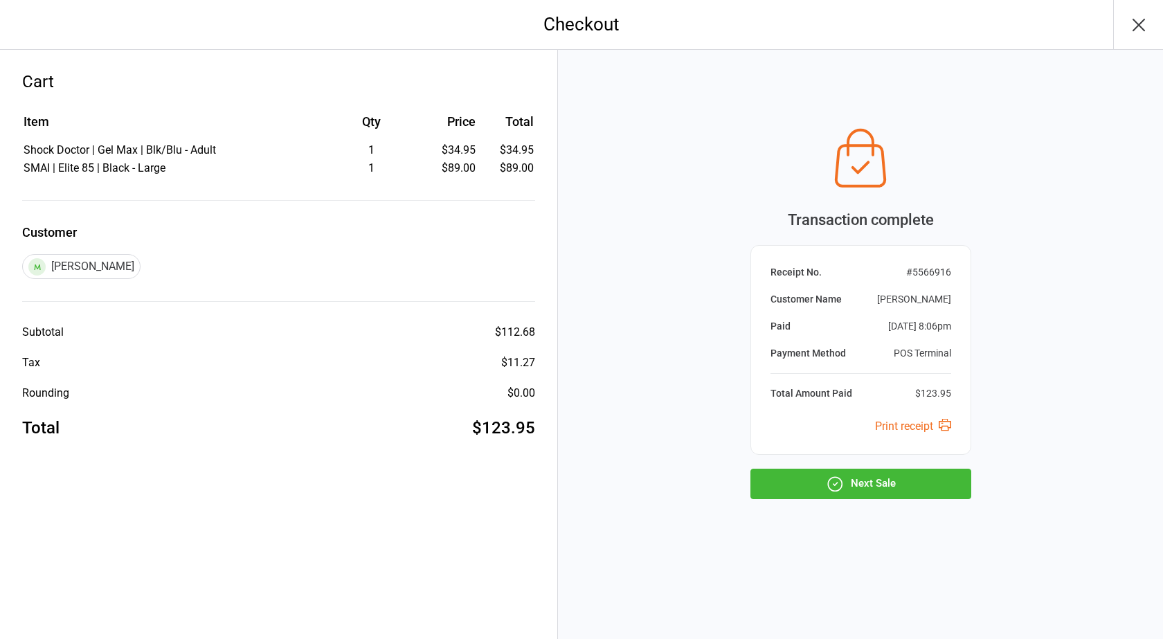
click at [894, 469] on button "Next Sale" at bounding box center [860, 484] width 221 height 30
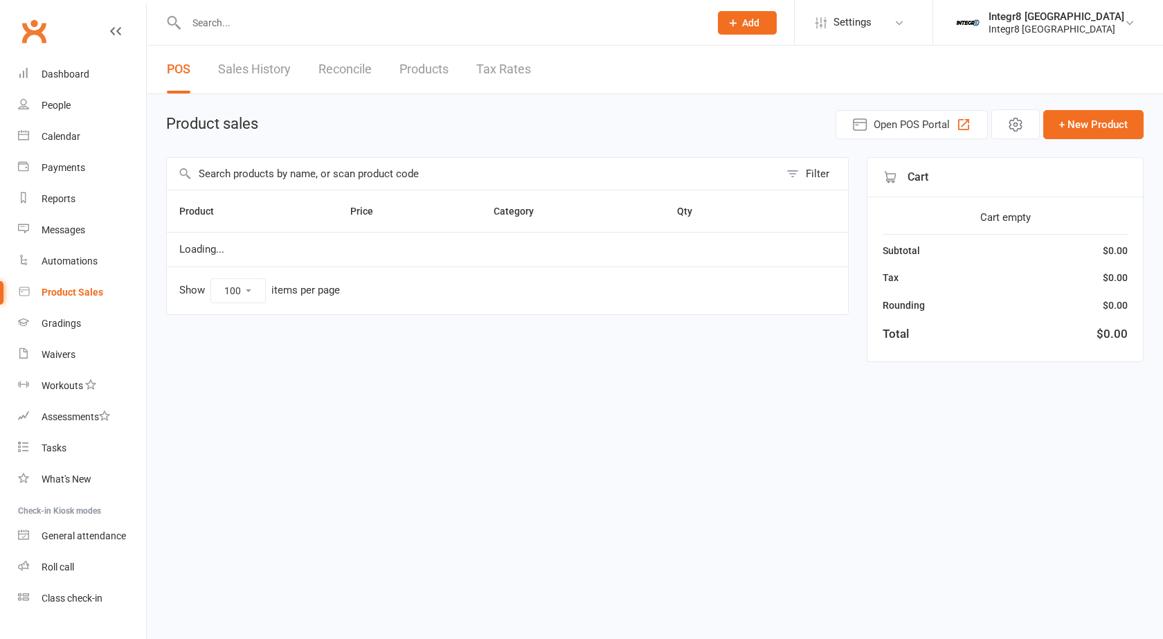
select select "100"
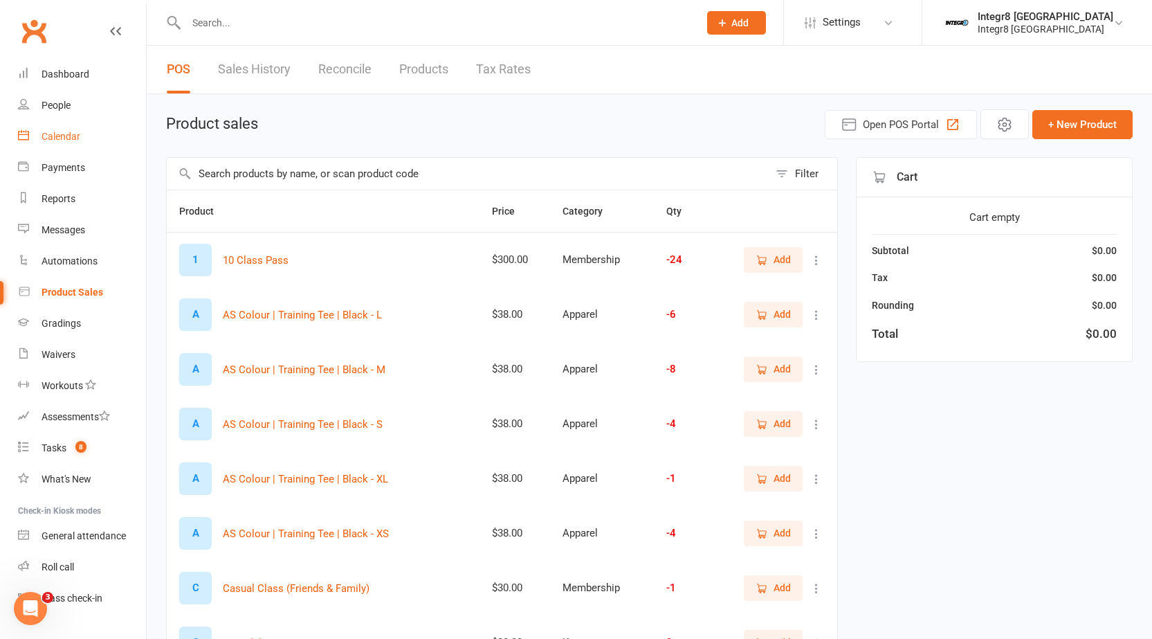
click at [33, 131] on link "Calendar" at bounding box center [82, 136] width 128 height 31
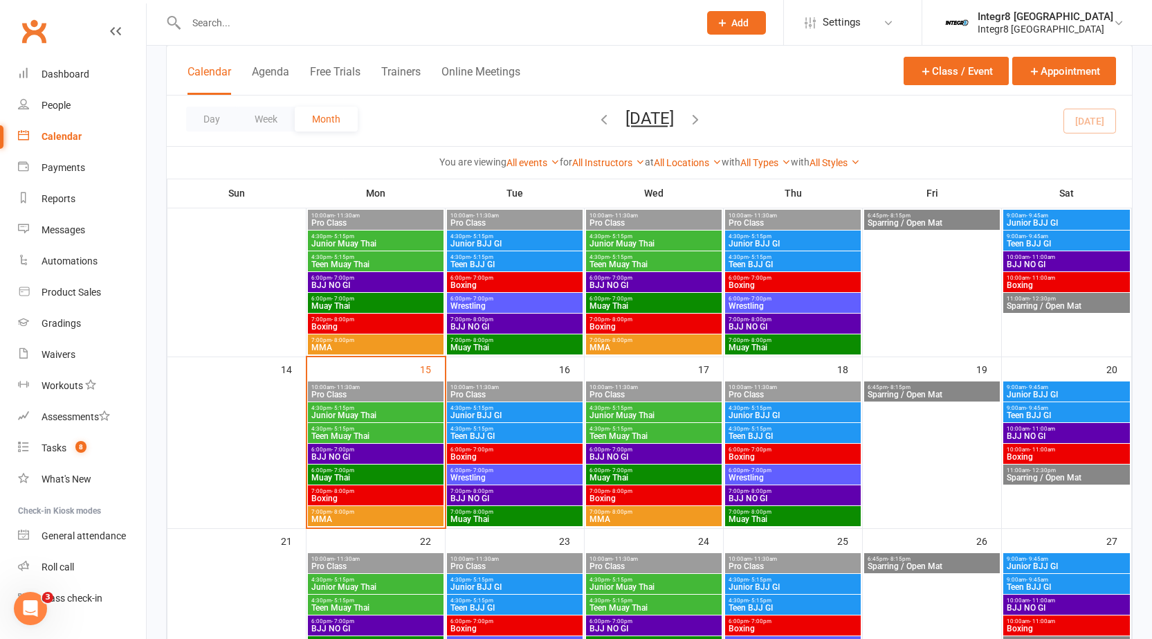
scroll to position [346, 0]
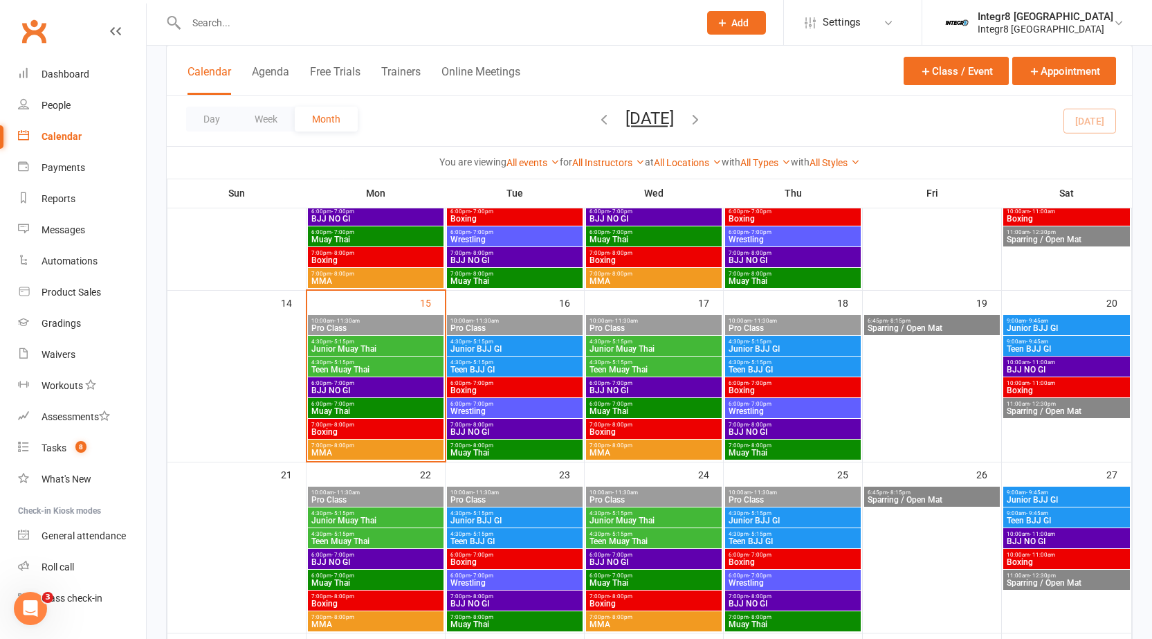
click at [775, 424] on span "7:00pm - 8:00pm" at bounding box center [793, 425] width 130 height 6
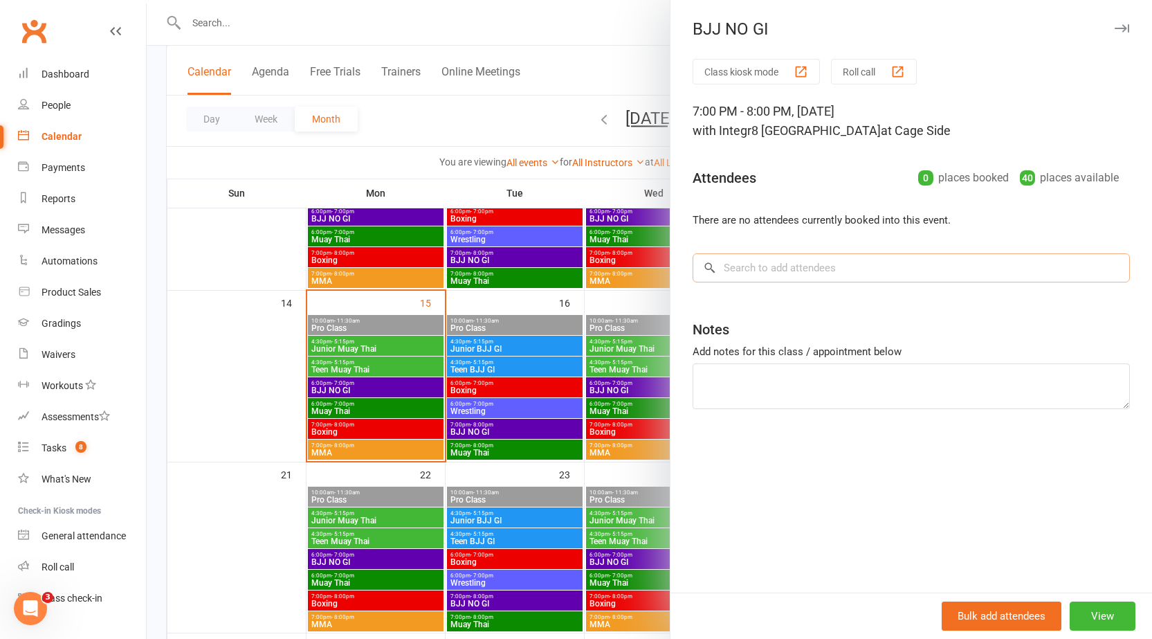
click at [756, 262] on input "search" at bounding box center [911, 267] width 437 height 29
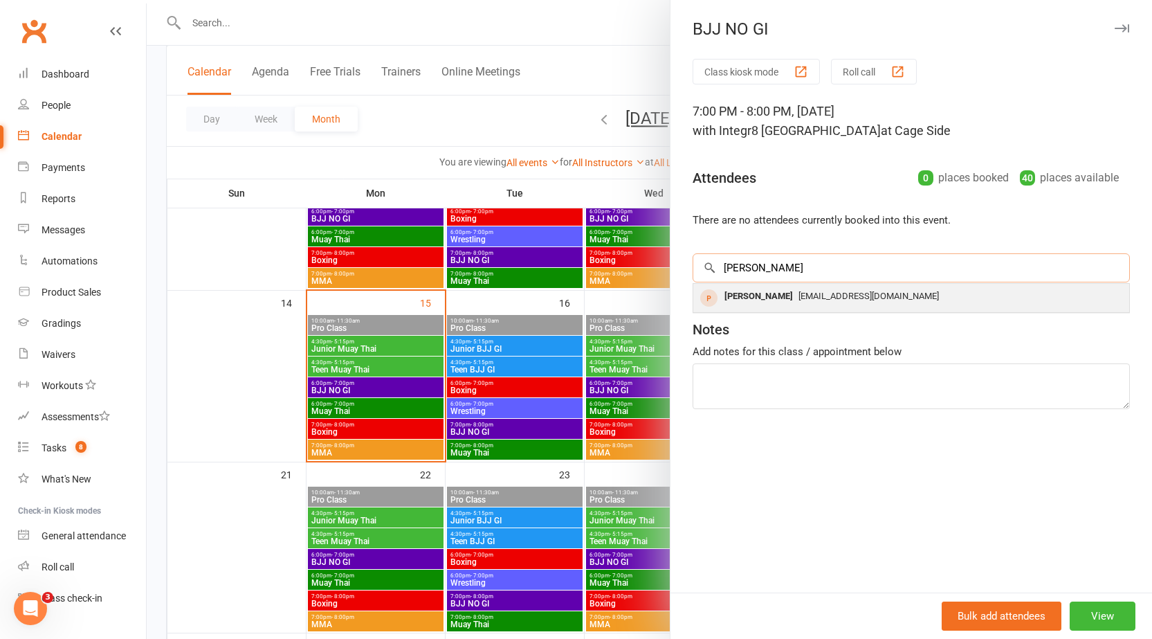
type input "[PERSON_NAME]"
click at [765, 296] on div "[PERSON_NAME]" at bounding box center [759, 297] width 80 height 20
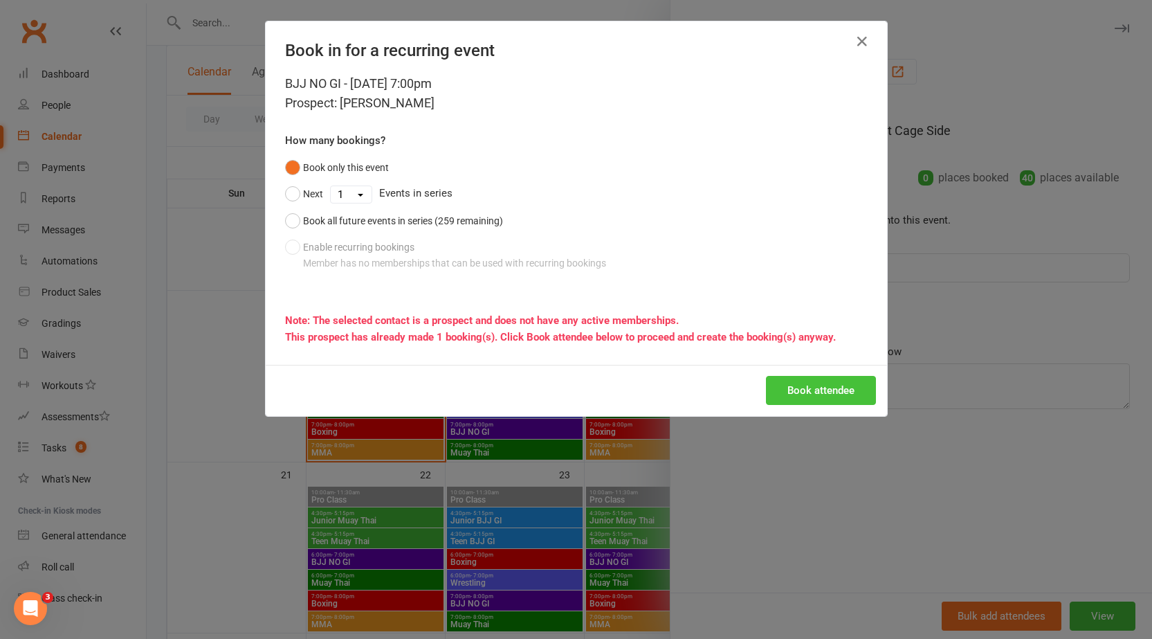
click at [843, 402] on button "Book attendee" at bounding box center [821, 390] width 110 height 29
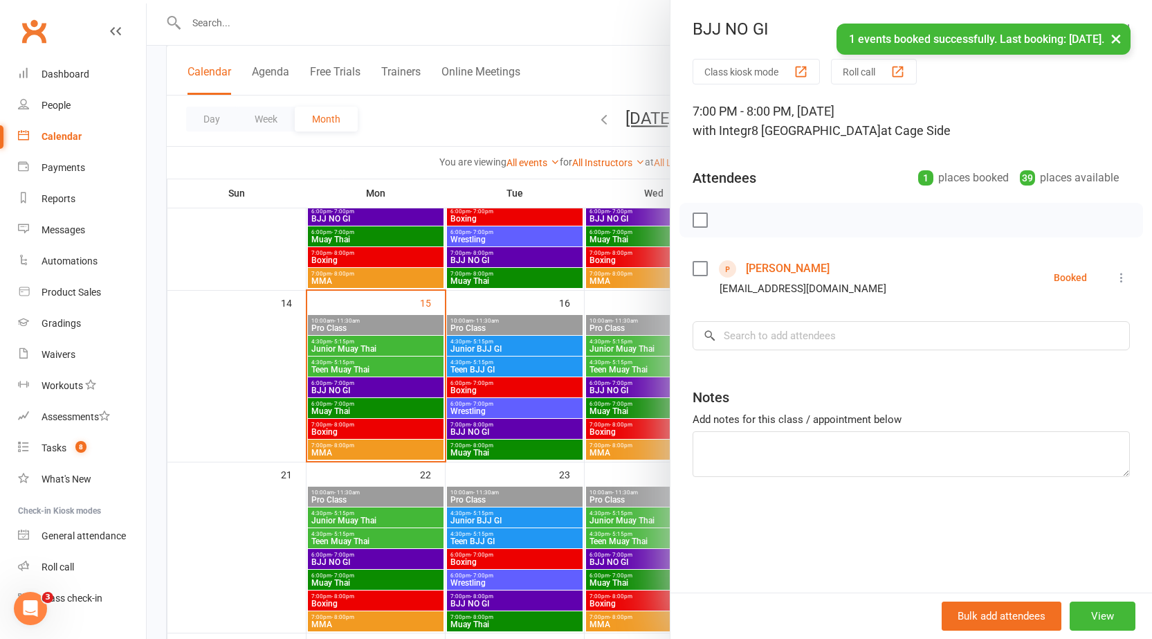
click at [358, 351] on div at bounding box center [650, 319] width 1006 height 639
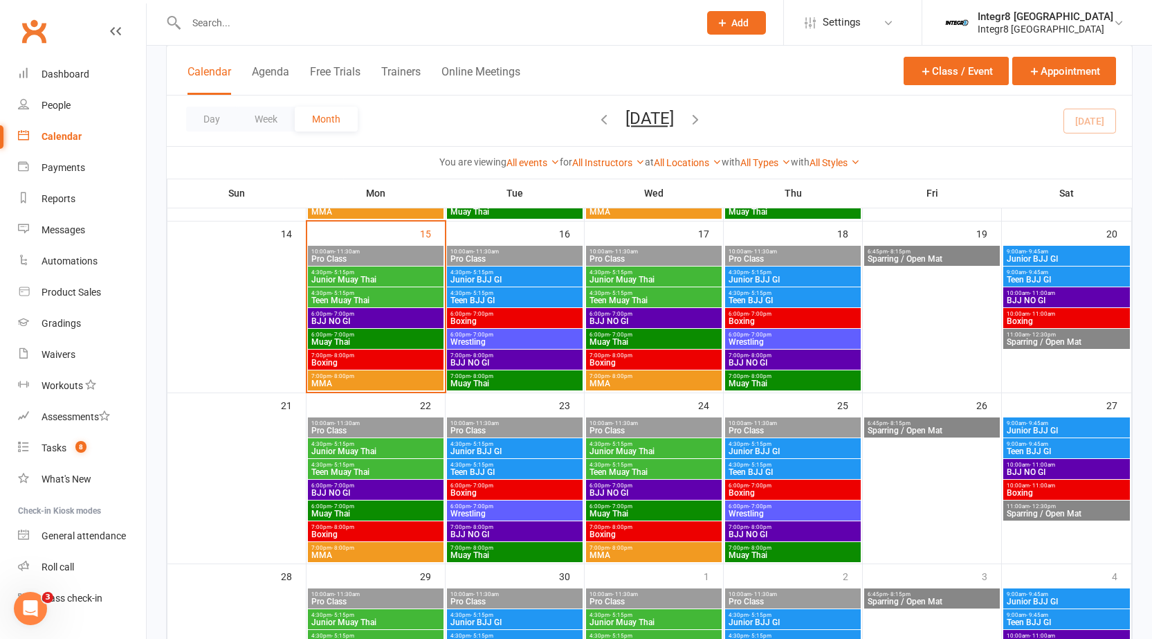
click at [1083, 558] on table "Sun Mon Tue Wed Thu Fri Sat 31 1 2 3 4 5 6 7 8 9 10 11 12 13 14 15 16 17 18 19 …" at bounding box center [650, 377] width 966 height 1058
